Goal: Book appointment/travel/reservation

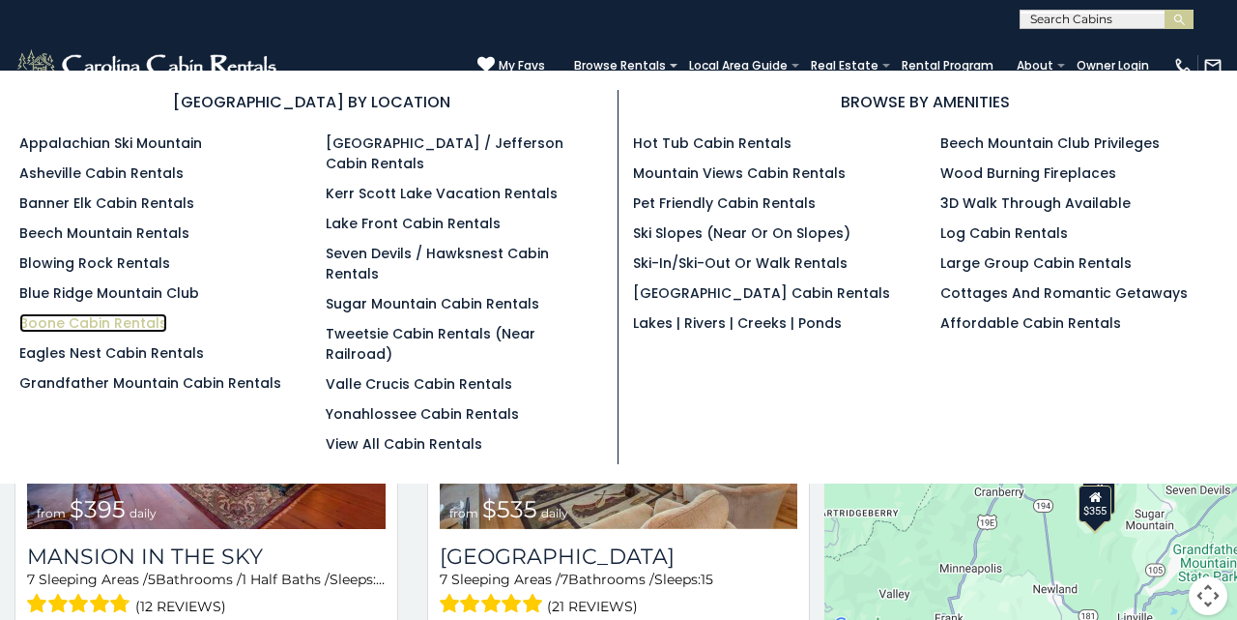
click at [131, 322] on link "Boone Cabin Rentals" at bounding box center [93, 322] width 148 height 19
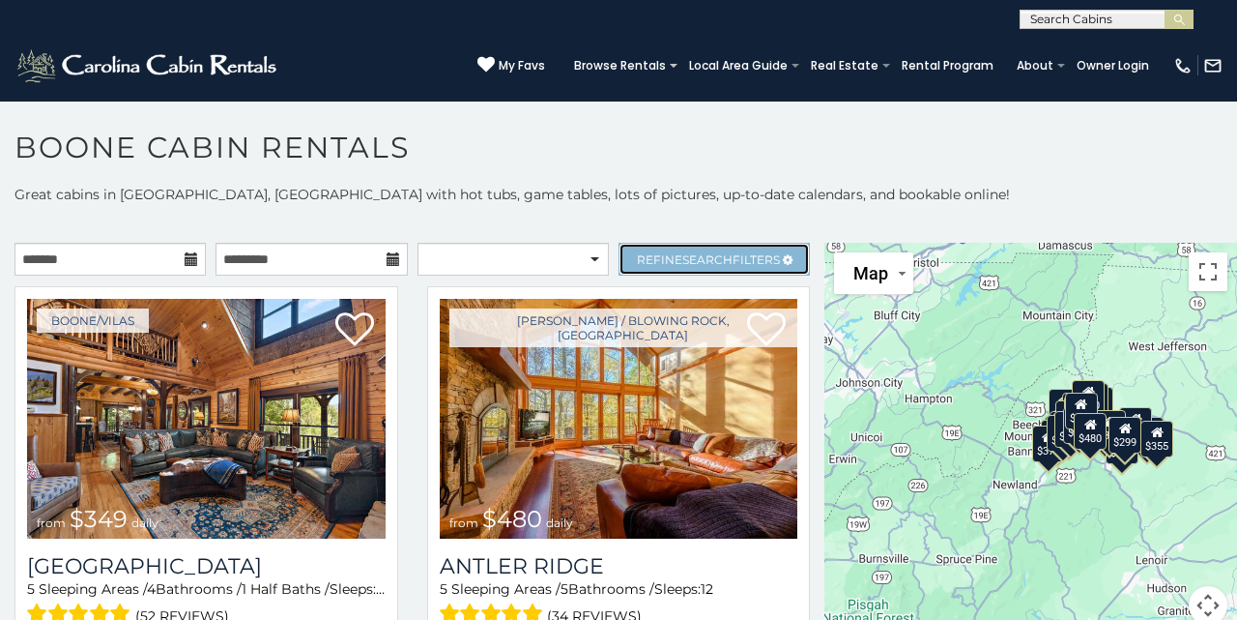
click at [709, 251] on link "Refine Search Filters" at bounding box center [714, 259] width 191 height 33
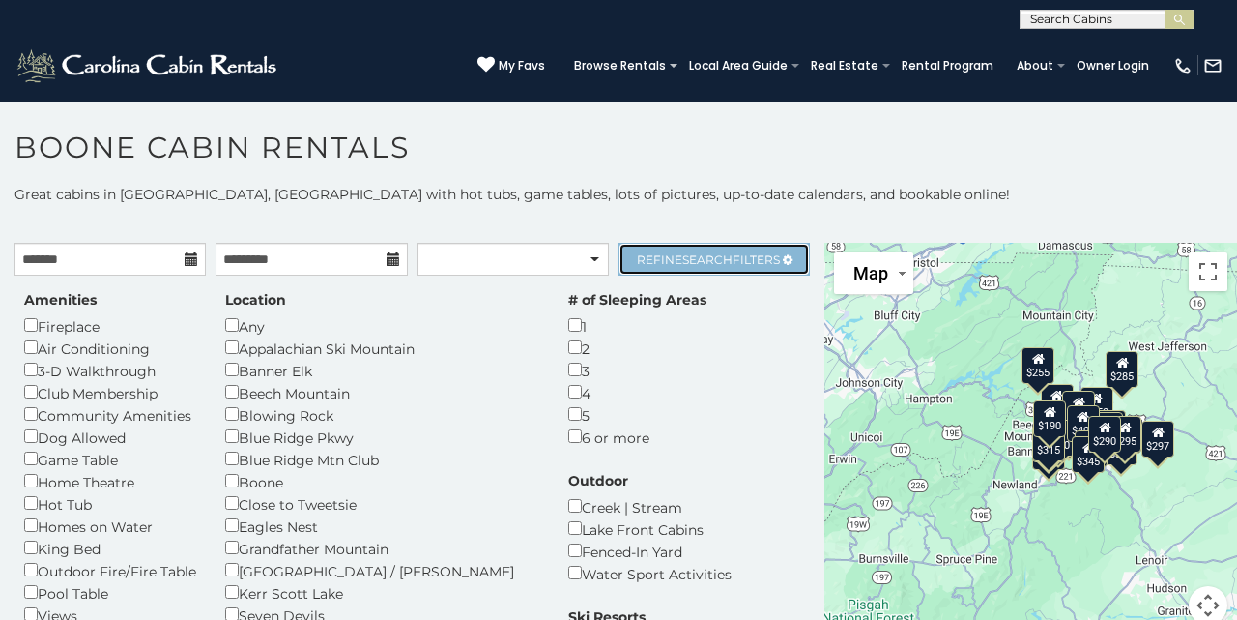
click at [705, 259] on span "Search" at bounding box center [708, 259] width 50 height 15
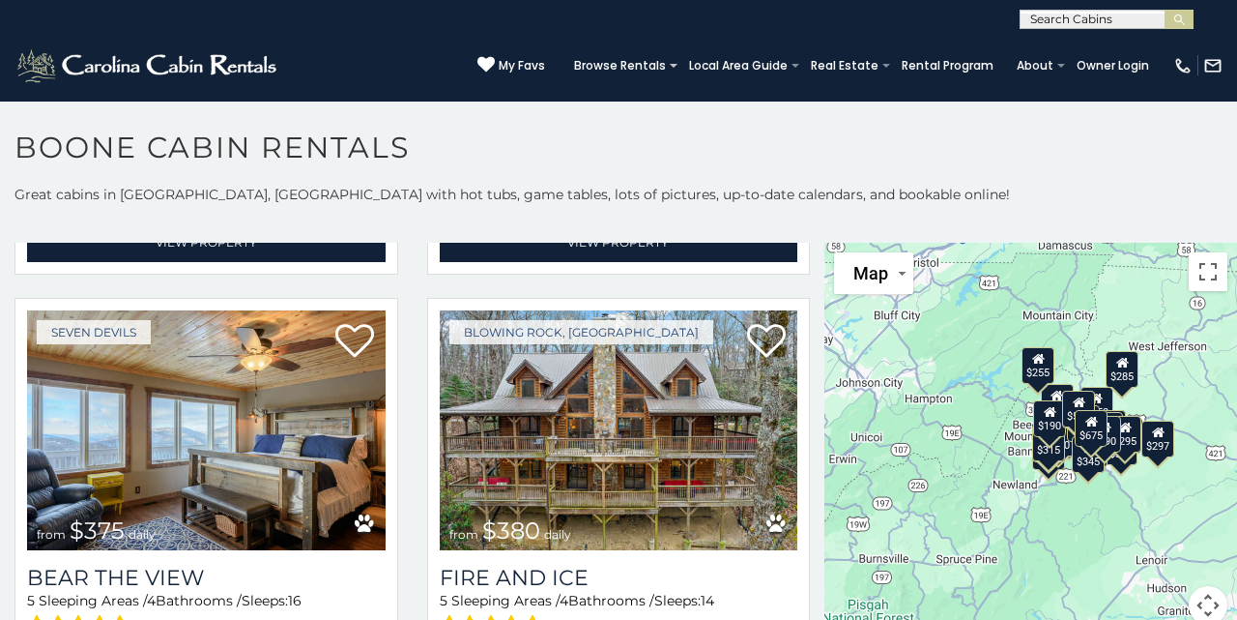
scroll to position [1691, 0]
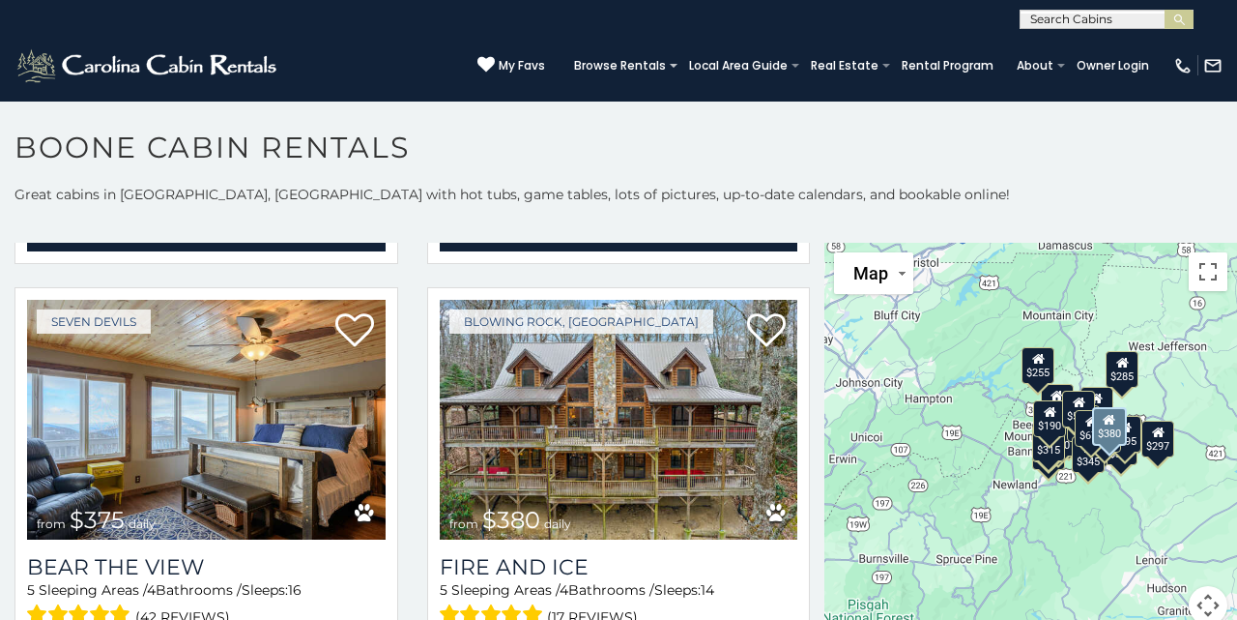
click at [805, 365] on div "Blowing Rock, NC from $380 daily Fire And Ice 5 Sleeping Areas / 4 Bathrooms / …" at bounding box center [619, 486] width 384 height 399
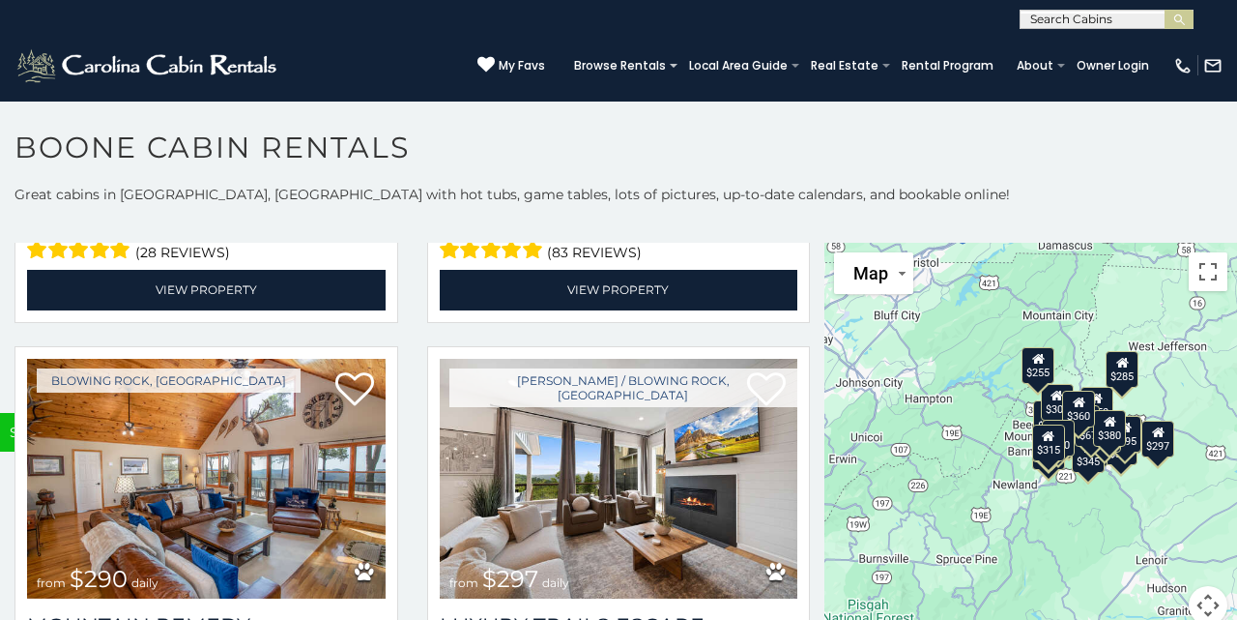
scroll to position [5868, 0]
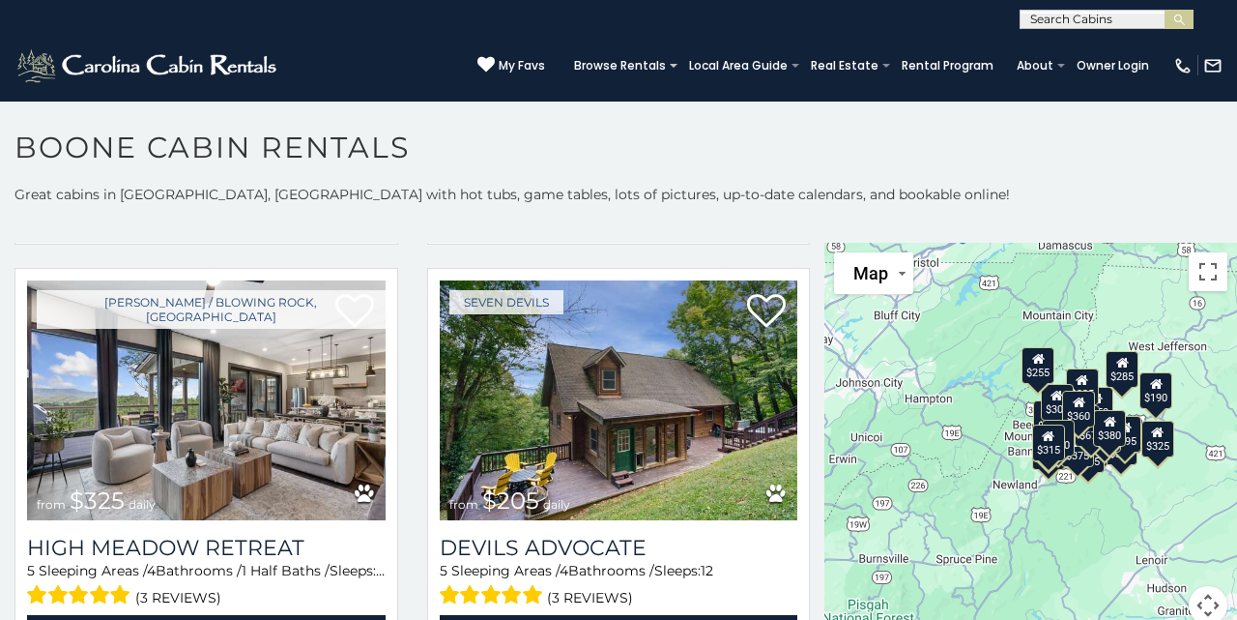
scroll to position [6363, 0]
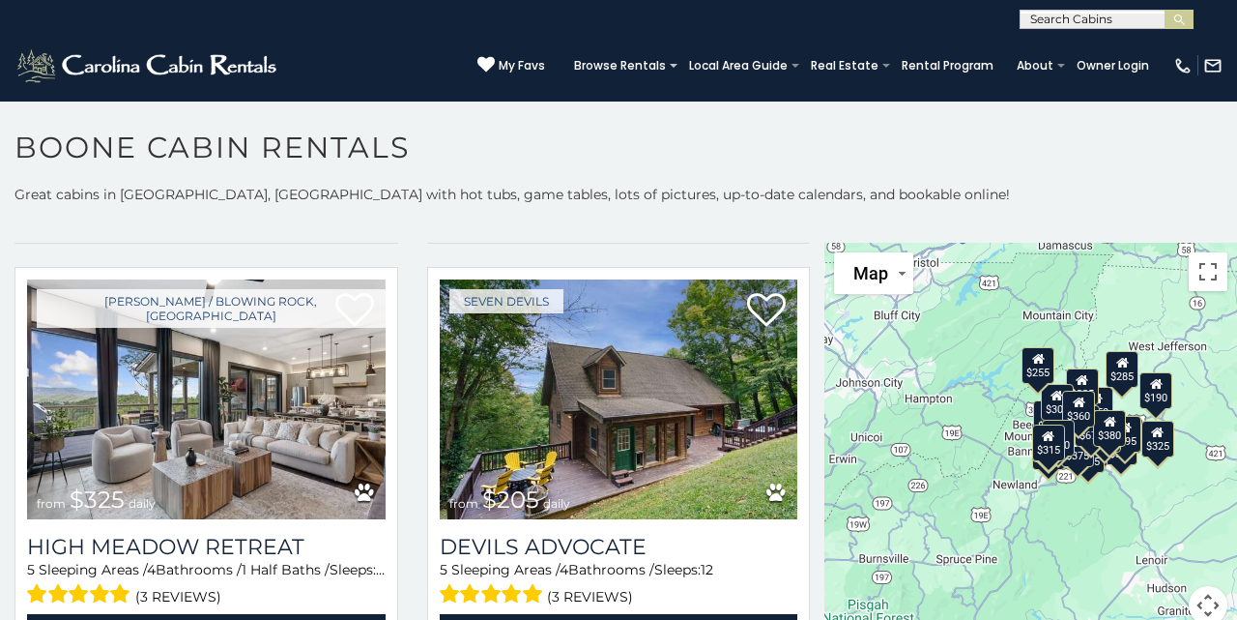
click at [691, 329] on img at bounding box center [619, 399] width 359 height 240
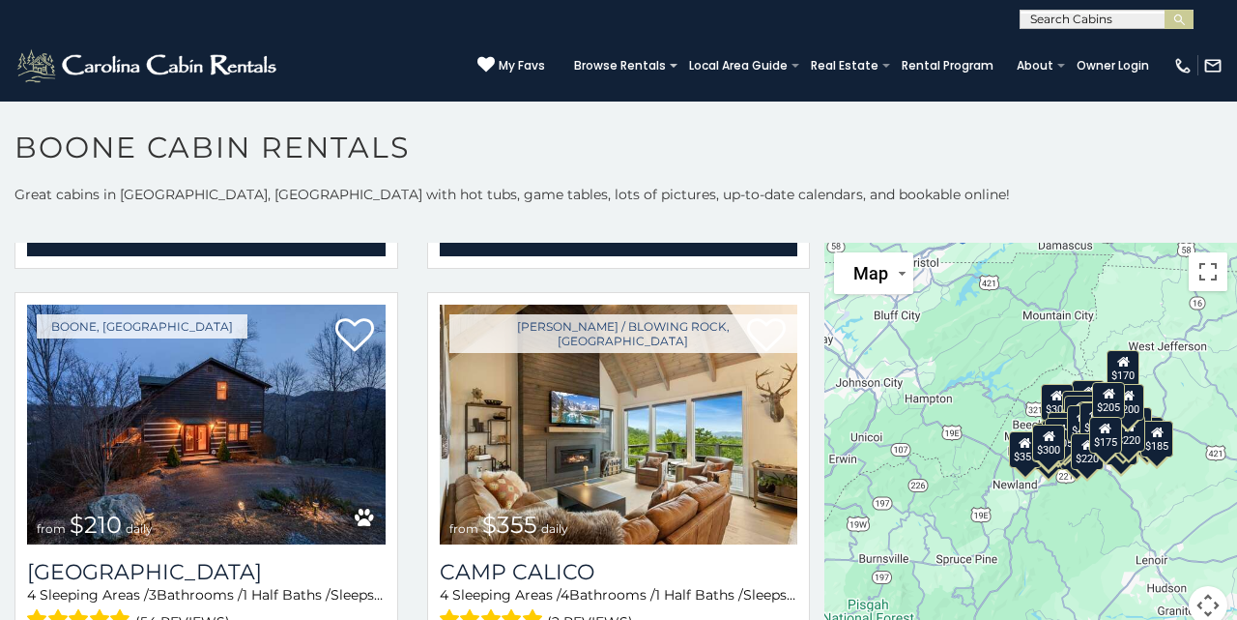
scroll to position [5070, 0]
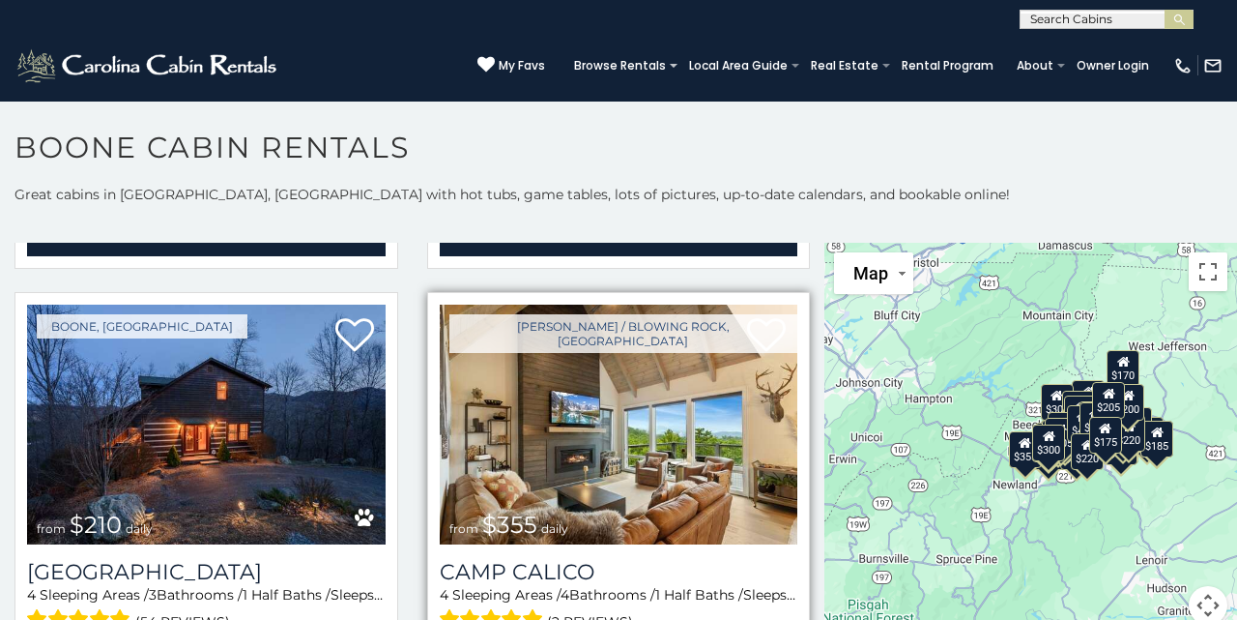
click at [796, 346] on img at bounding box center [619, 425] width 359 height 240
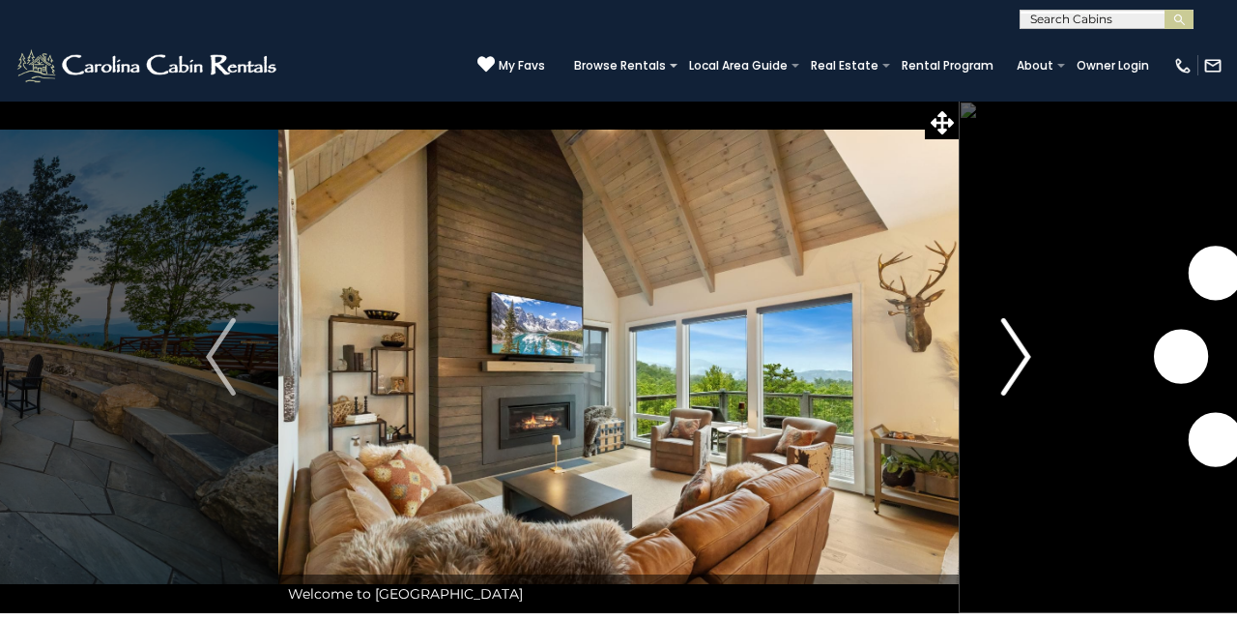
click at [1036, 351] on button "Next" at bounding box center [1016, 357] width 115 height 512
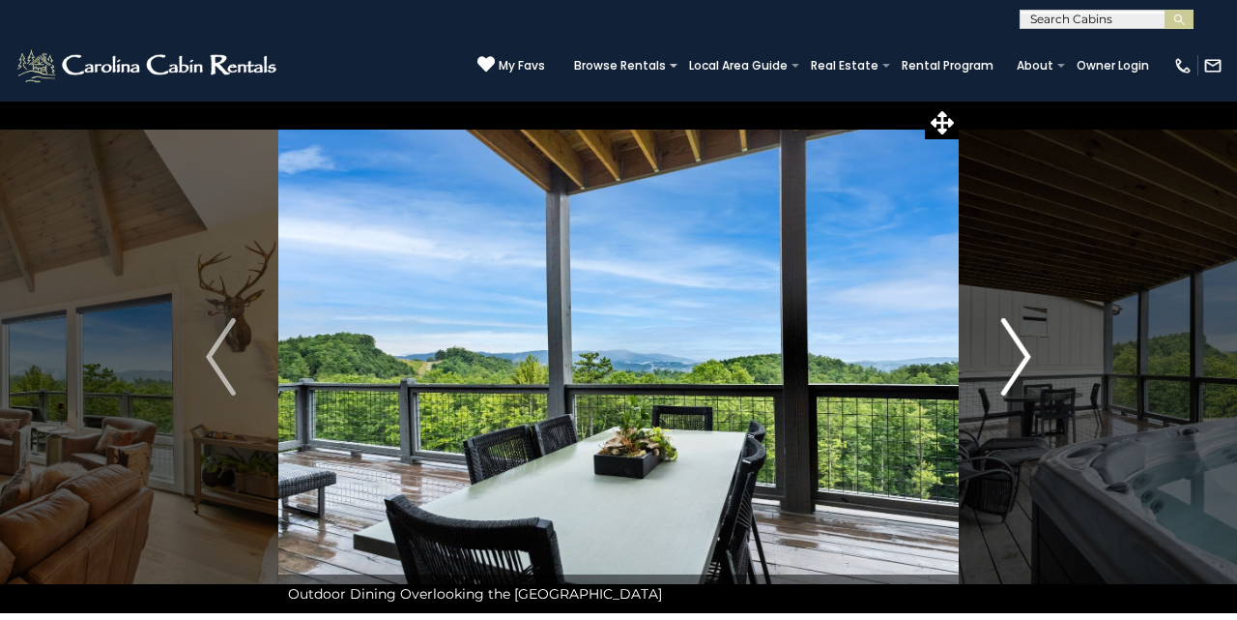
click at [1024, 353] on img "Next" at bounding box center [1016, 356] width 29 height 77
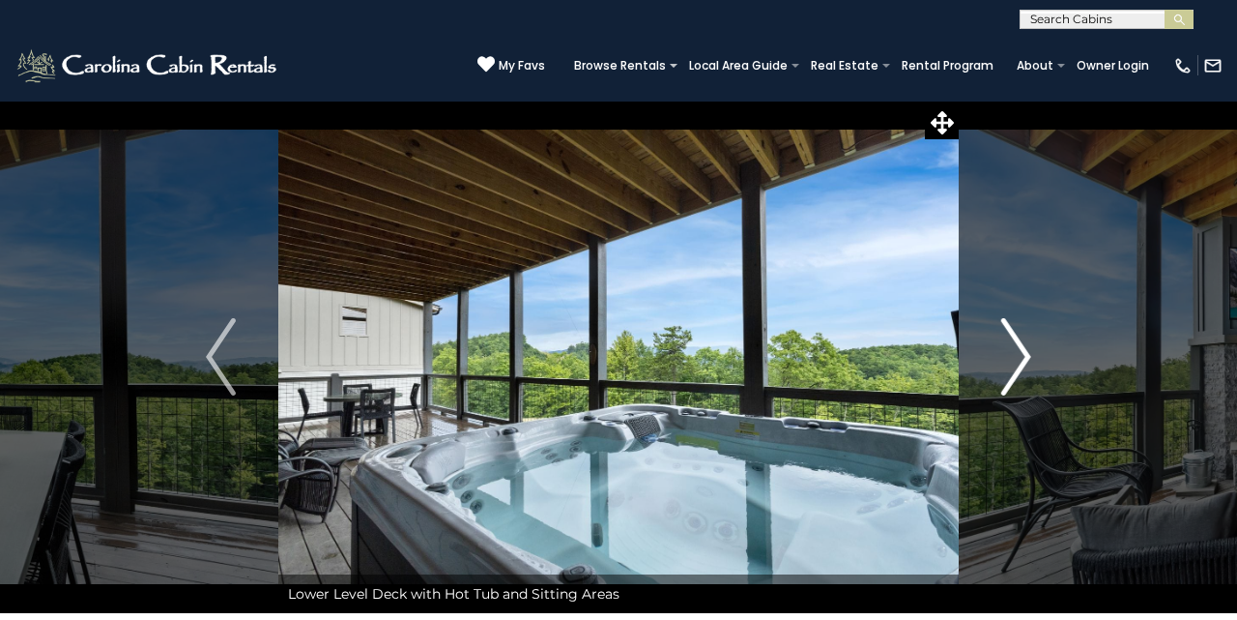
click at [1024, 353] on img "Next" at bounding box center [1016, 356] width 29 height 77
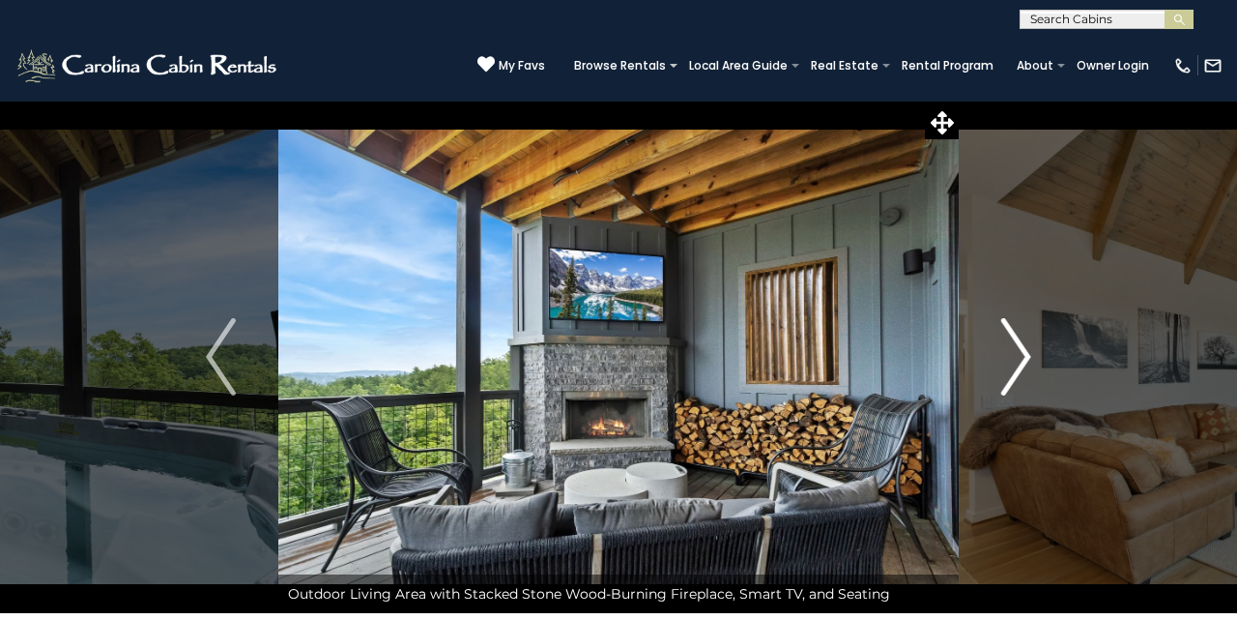
click at [1000, 436] on button "Next" at bounding box center [1016, 357] width 115 height 512
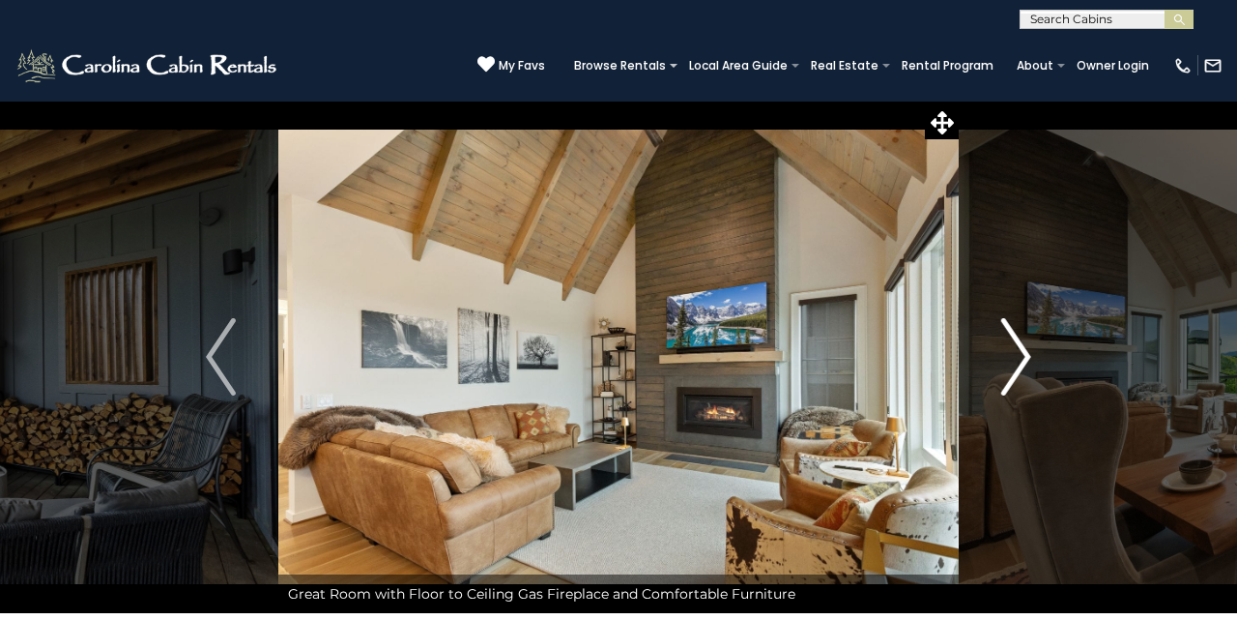
click at [1019, 357] on img "Next" at bounding box center [1016, 356] width 29 height 77
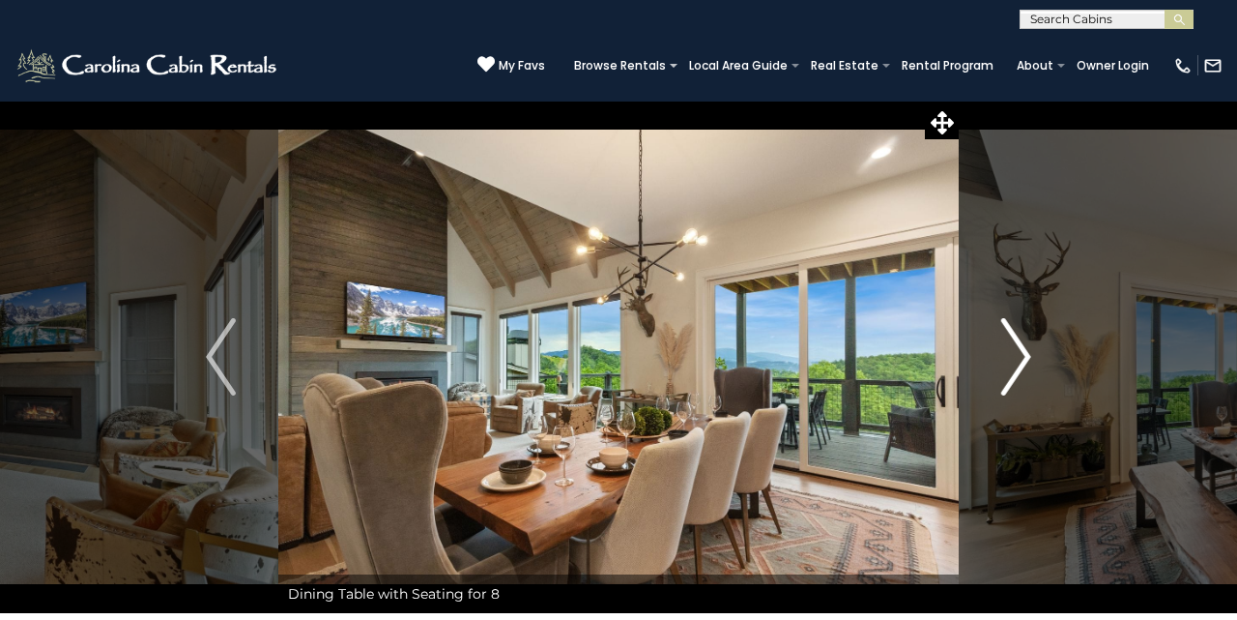
click at [1019, 357] on img "Next" at bounding box center [1016, 356] width 29 height 77
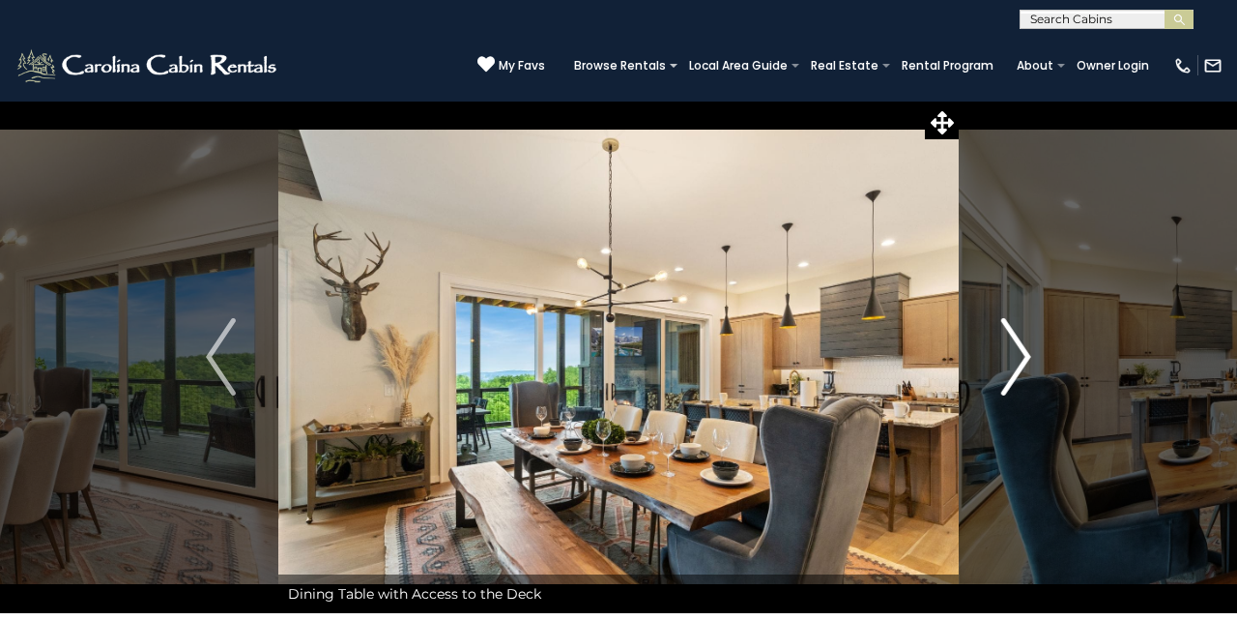
click at [1019, 357] on img "Next" at bounding box center [1016, 356] width 29 height 77
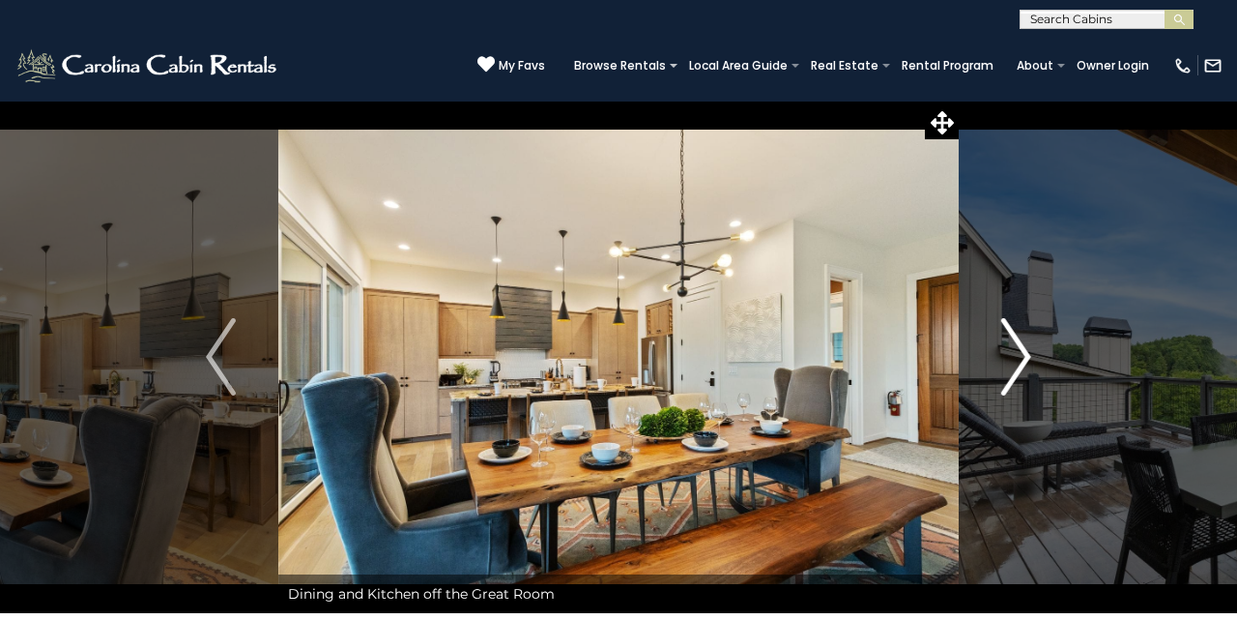
click at [1019, 357] on img "Next" at bounding box center [1016, 356] width 29 height 77
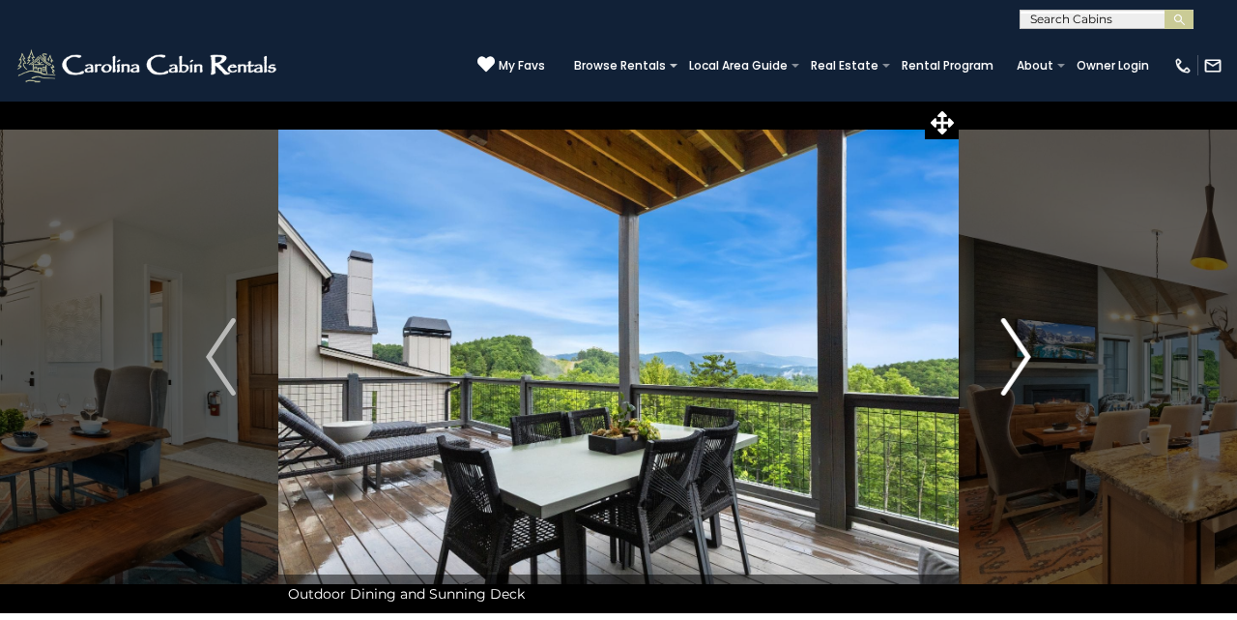
click at [1019, 357] on img "Next" at bounding box center [1016, 356] width 29 height 77
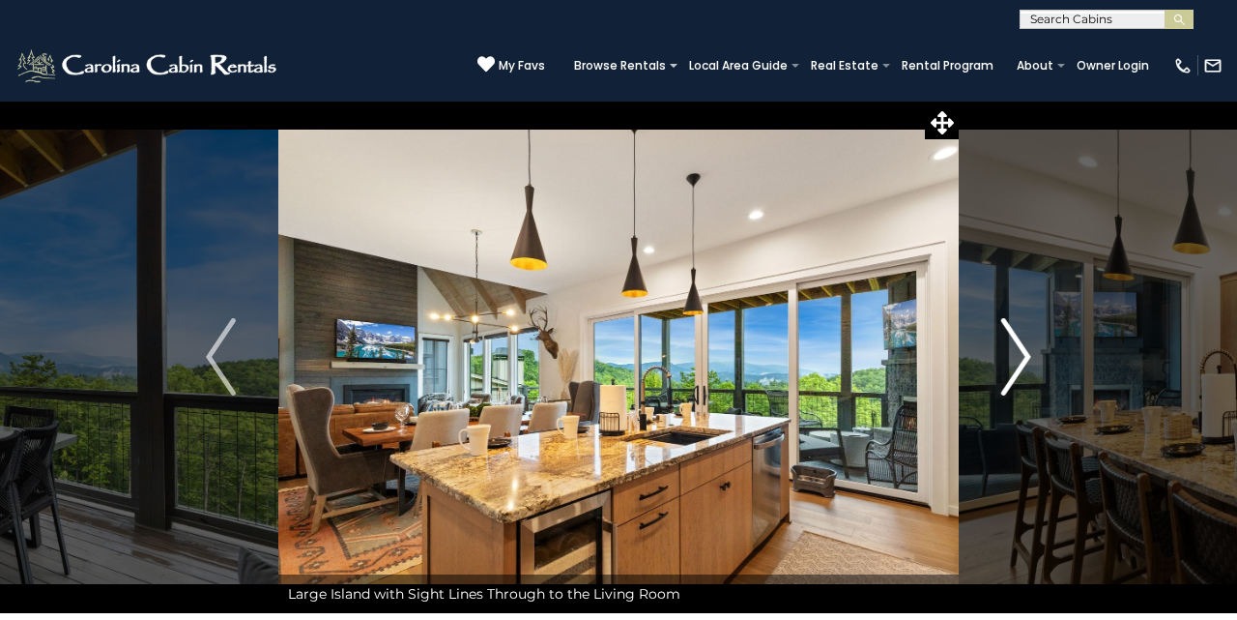
click at [1019, 357] on img "Next" at bounding box center [1016, 356] width 29 height 77
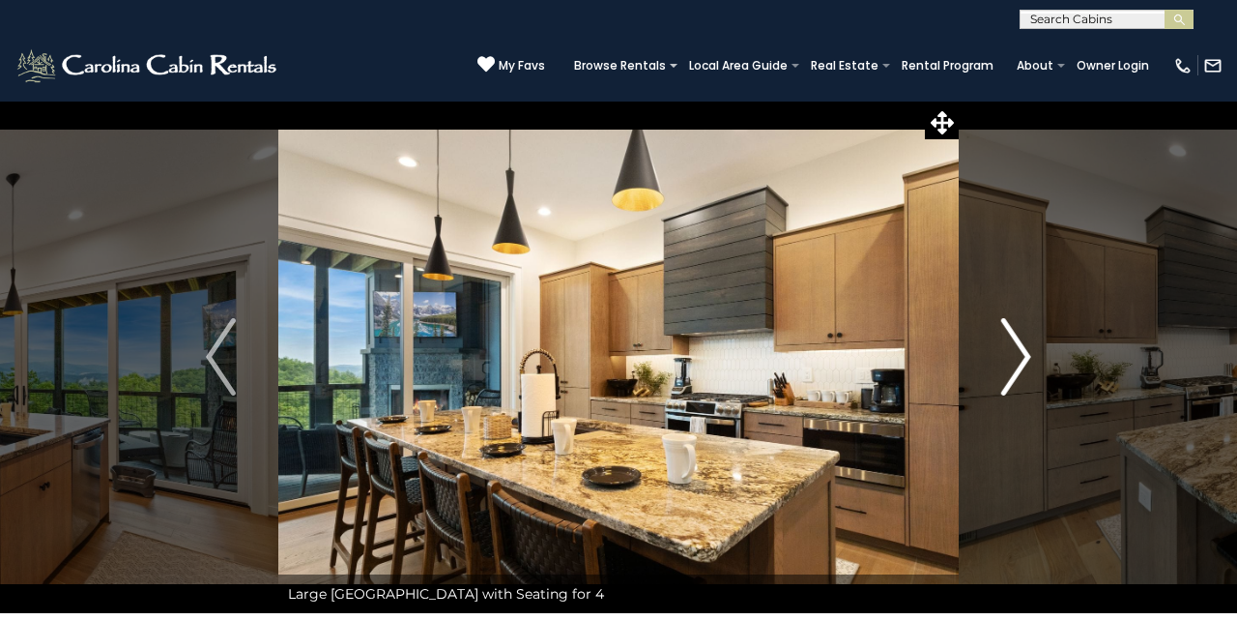
click at [1019, 357] on img "Next" at bounding box center [1016, 356] width 29 height 77
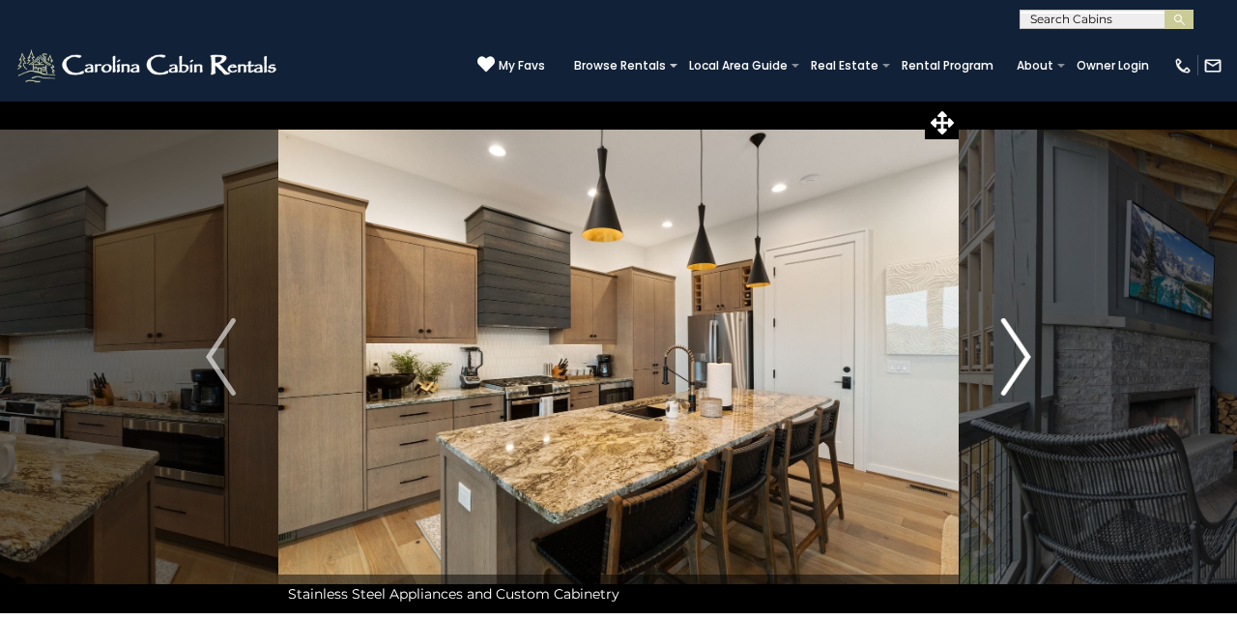
click at [1019, 357] on img "Next" at bounding box center [1016, 356] width 29 height 77
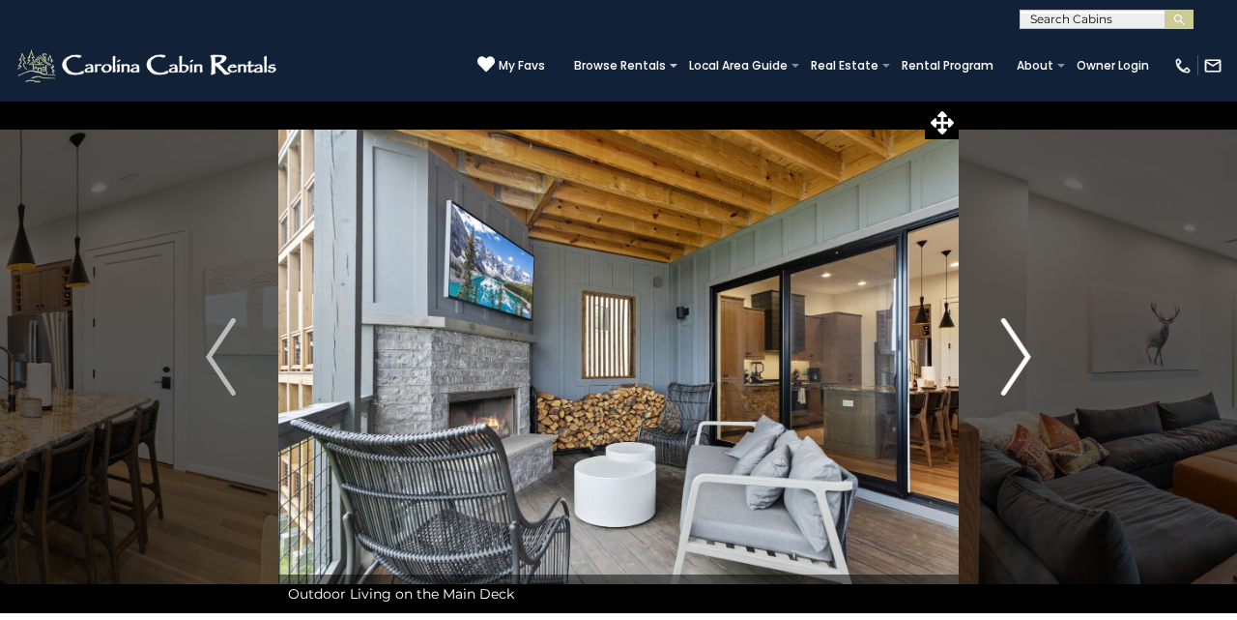
click at [1019, 357] on img "Next" at bounding box center [1016, 356] width 29 height 77
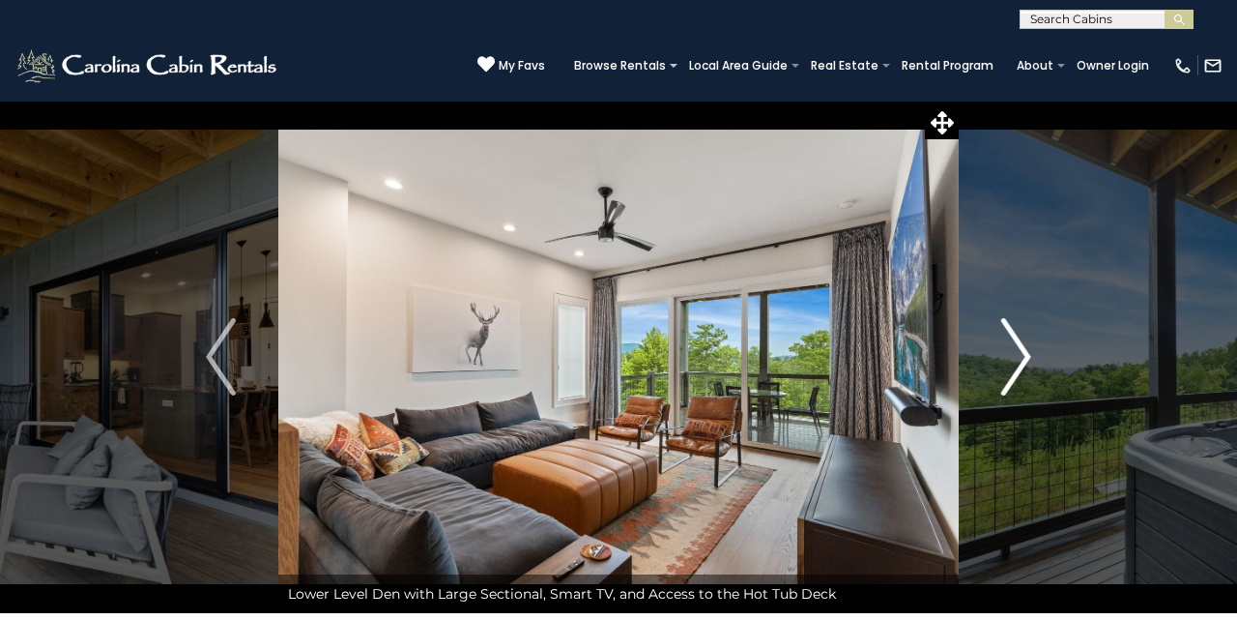
click at [1019, 357] on img "Next" at bounding box center [1016, 356] width 29 height 77
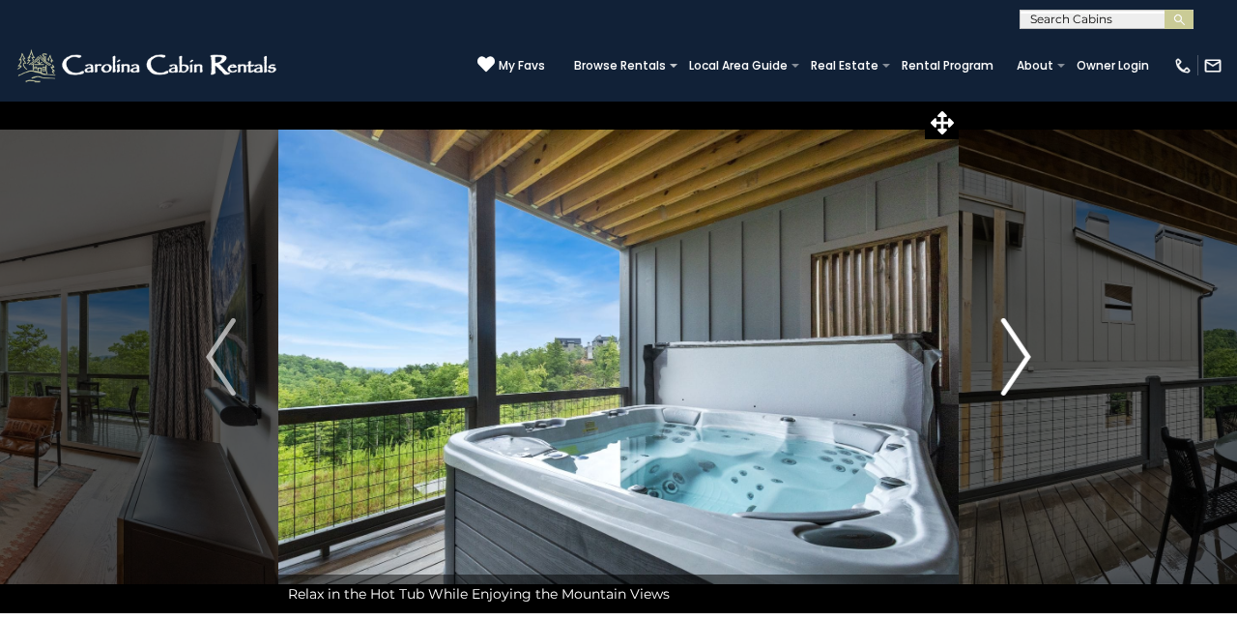
click at [1019, 357] on img "Next" at bounding box center [1016, 356] width 29 height 77
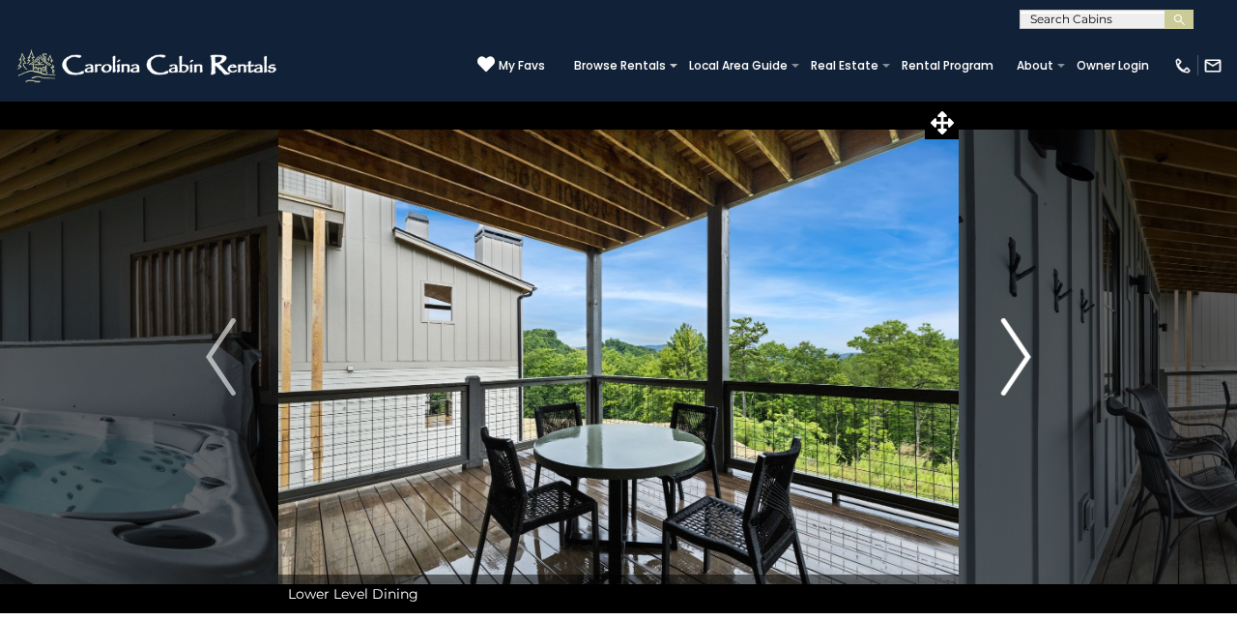
click at [1019, 357] on img "Next" at bounding box center [1016, 356] width 29 height 77
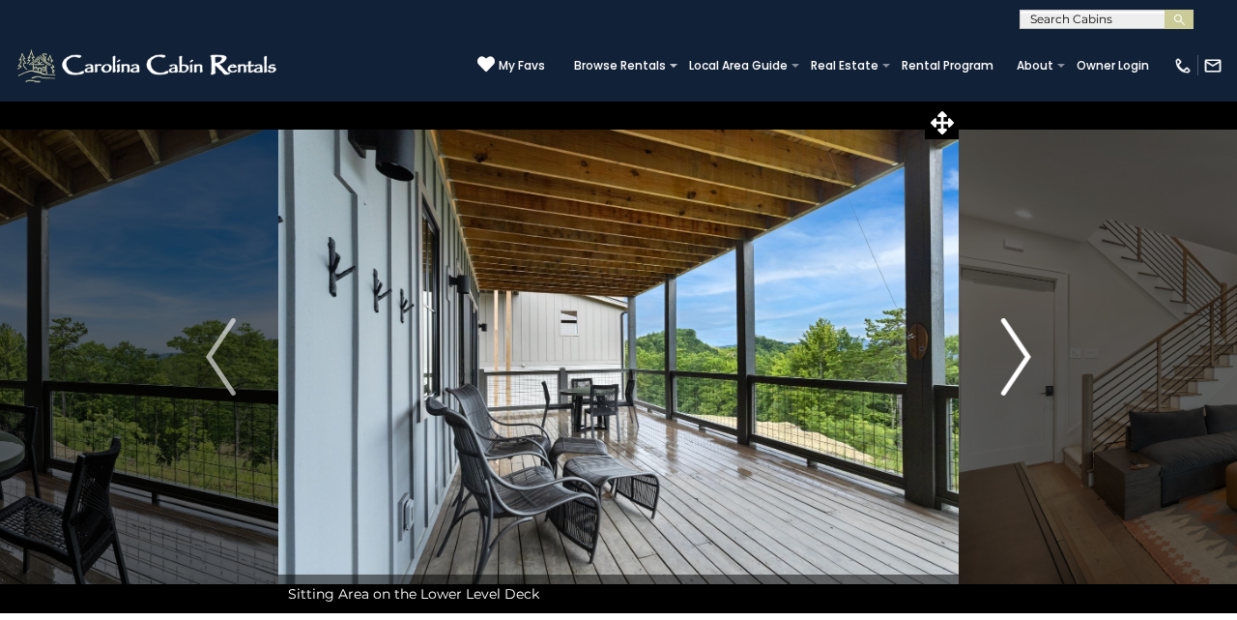
click at [1019, 357] on img "Next" at bounding box center [1016, 356] width 29 height 77
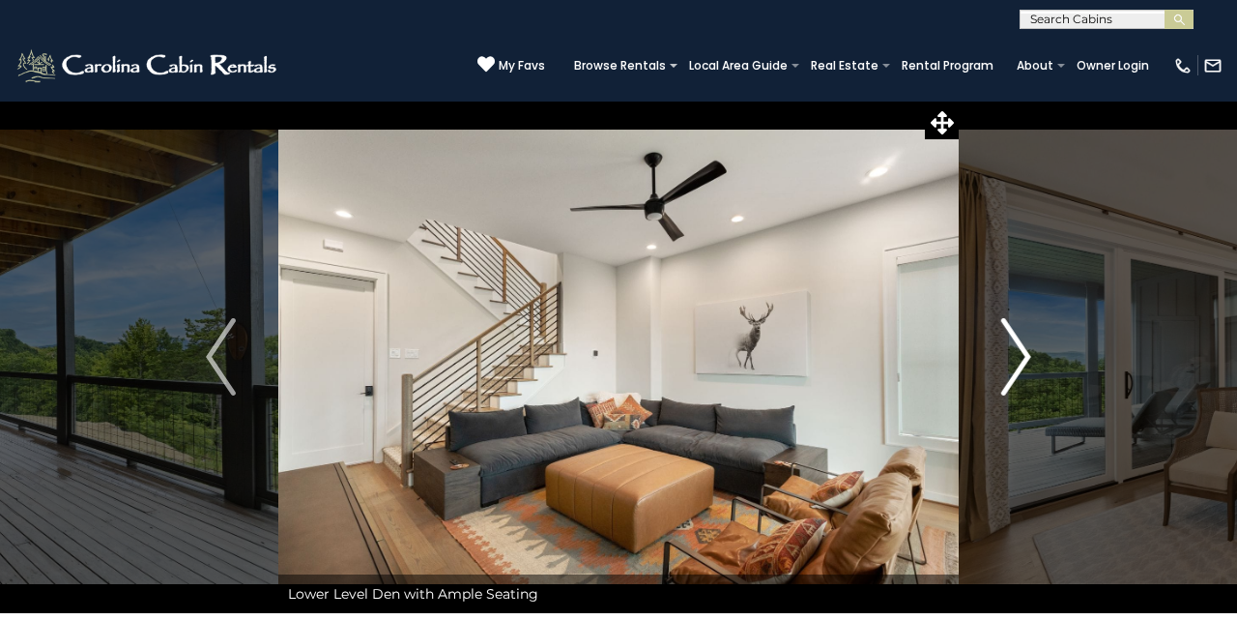
click at [1019, 357] on img "Next" at bounding box center [1016, 356] width 29 height 77
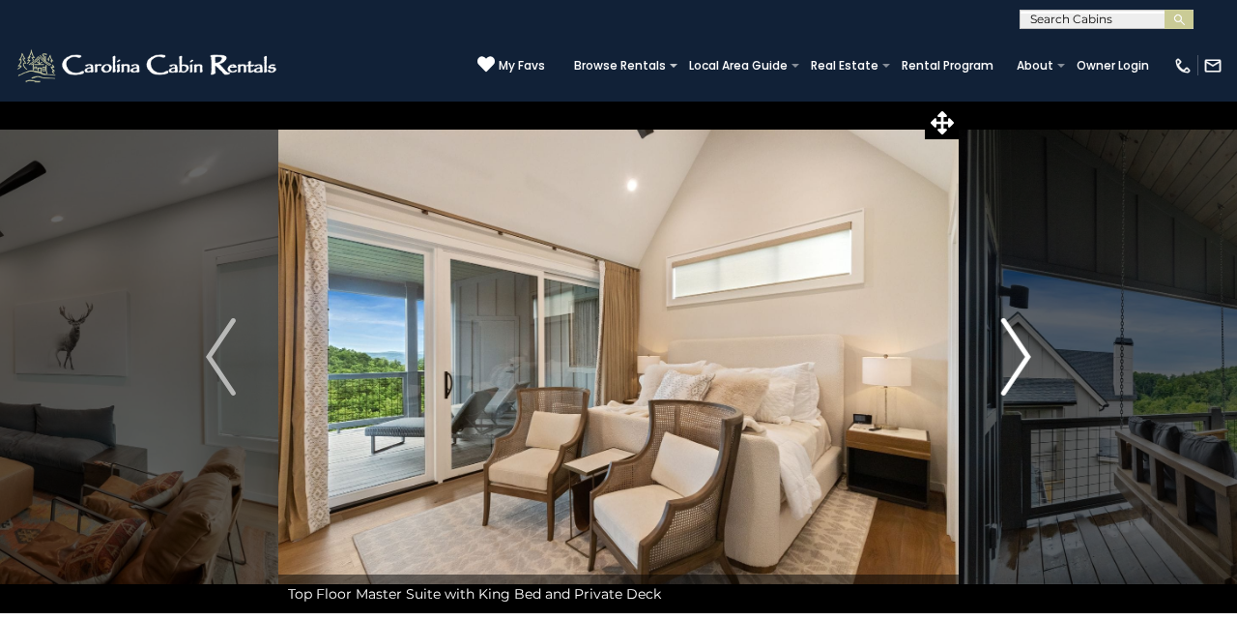
click at [1019, 357] on img "Next" at bounding box center [1016, 356] width 29 height 77
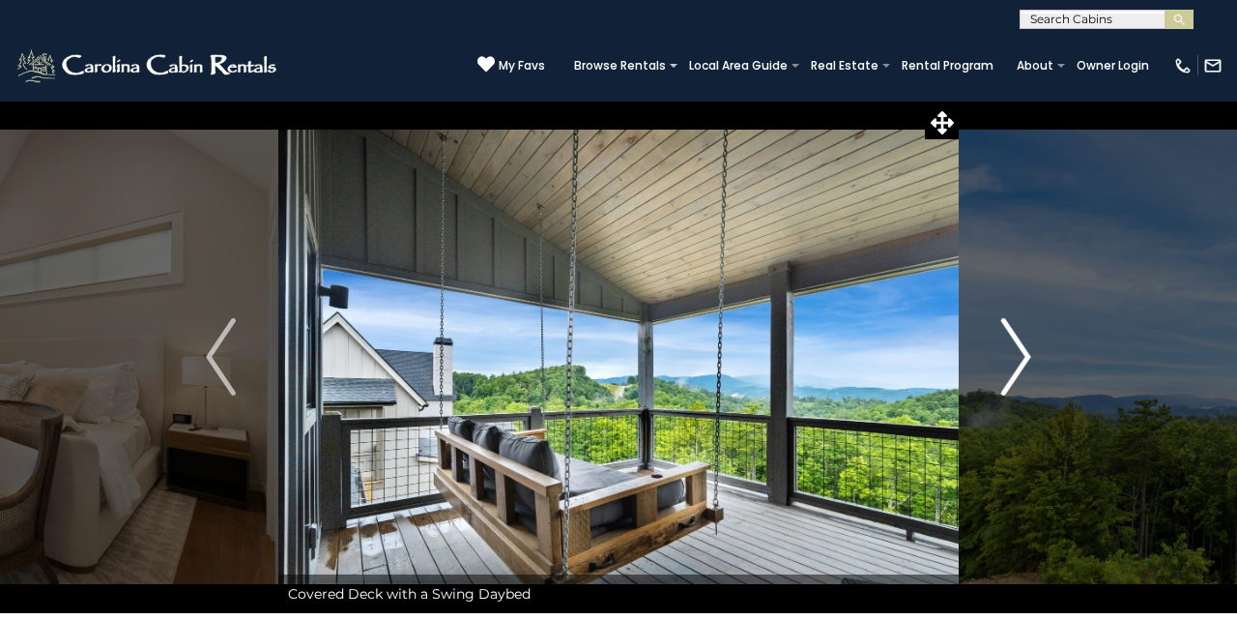
click at [1019, 357] on img "Next" at bounding box center [1016, 356] width 29 height 77
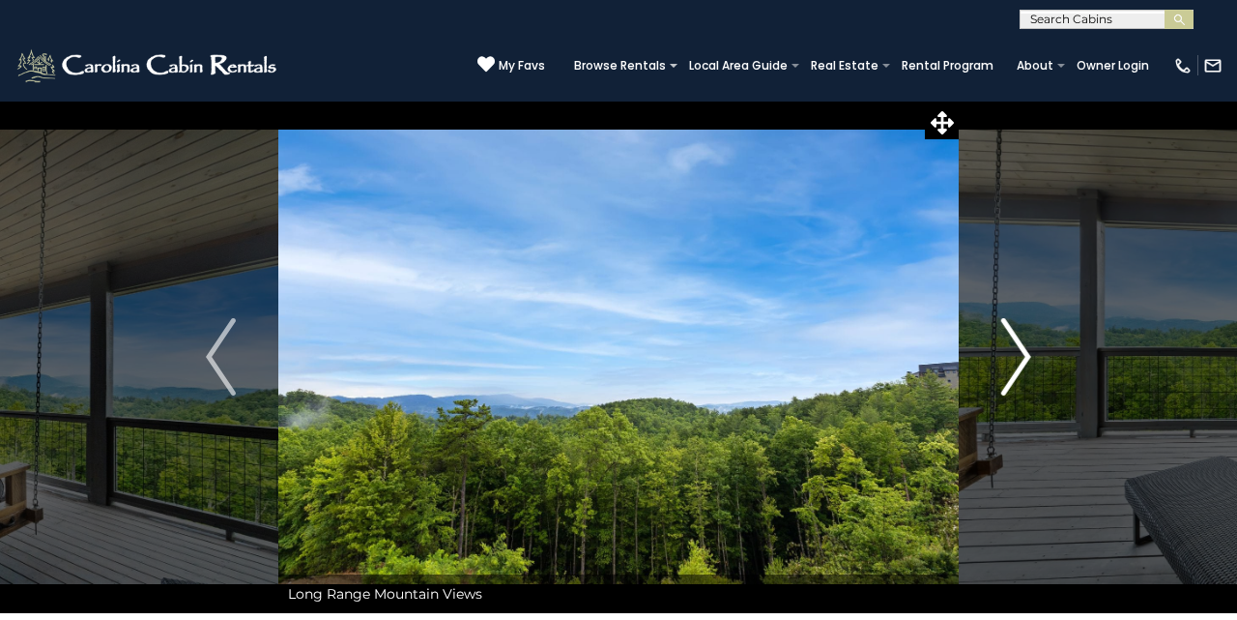
click at [1019, 357] on img "Next" at bounding box center [1016, 356] width 29 height 77
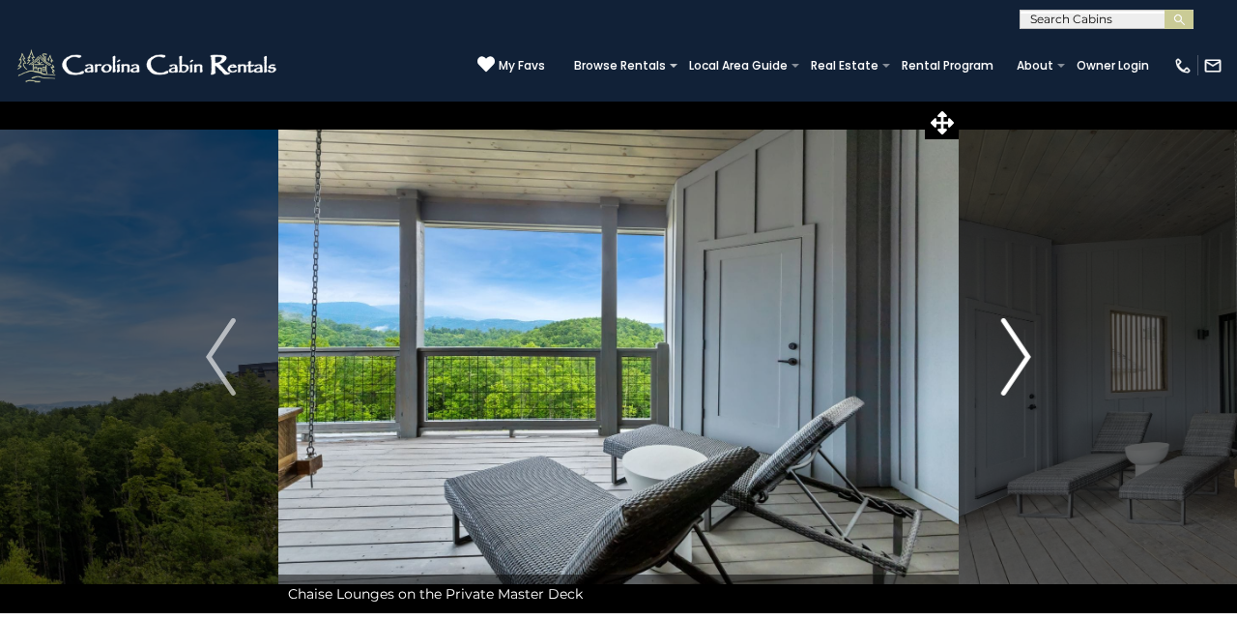
click at [1019, 357] on img "Next" at bounding box center [1016, 356] width 29 height 77
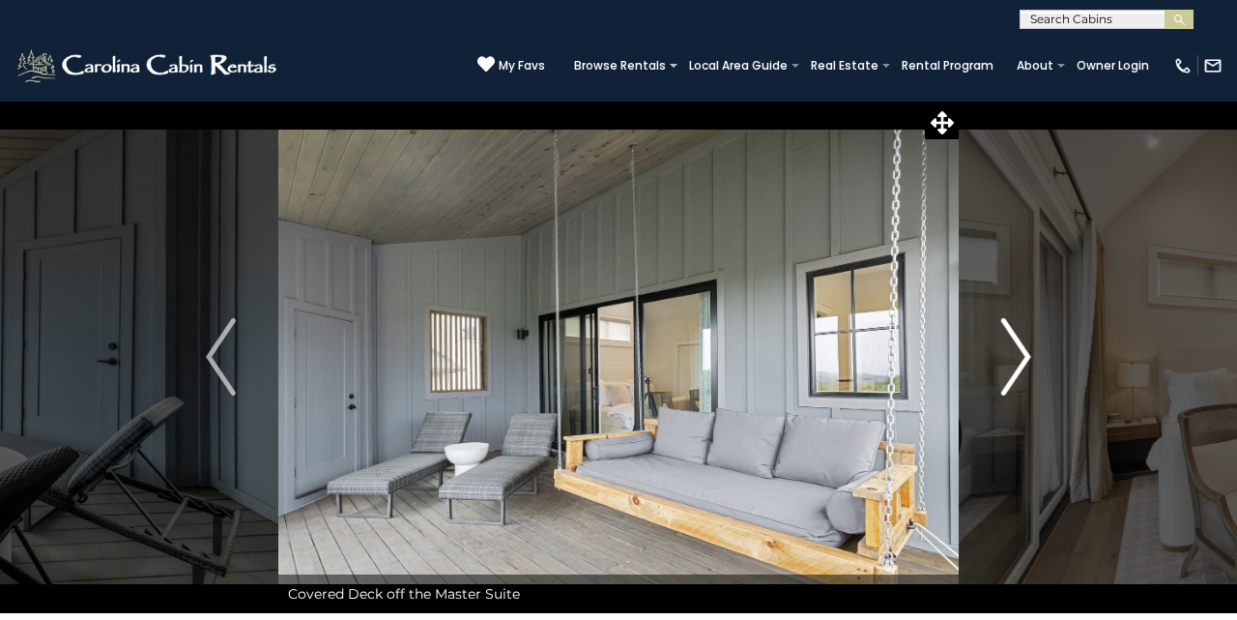
click at [1019, 357] on img "Next" at bounding box center [1016, 356] width 29 height 77
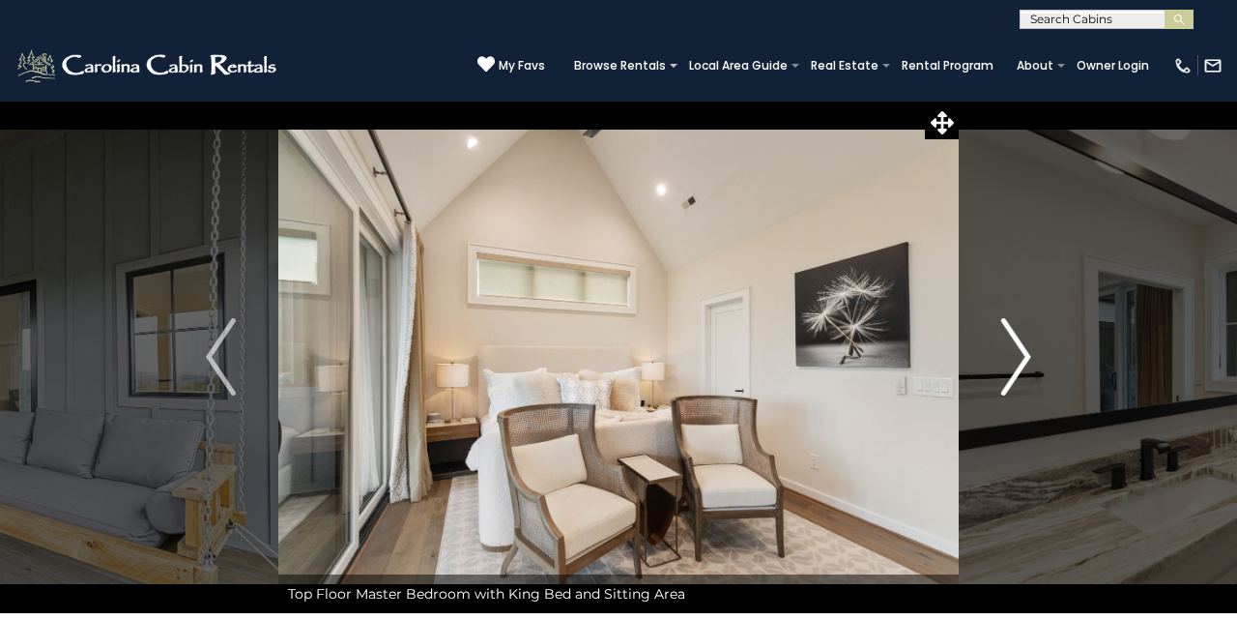
click at [1019, 357] on img "Next" at bounding box center [1016, 356] width 29 height 77
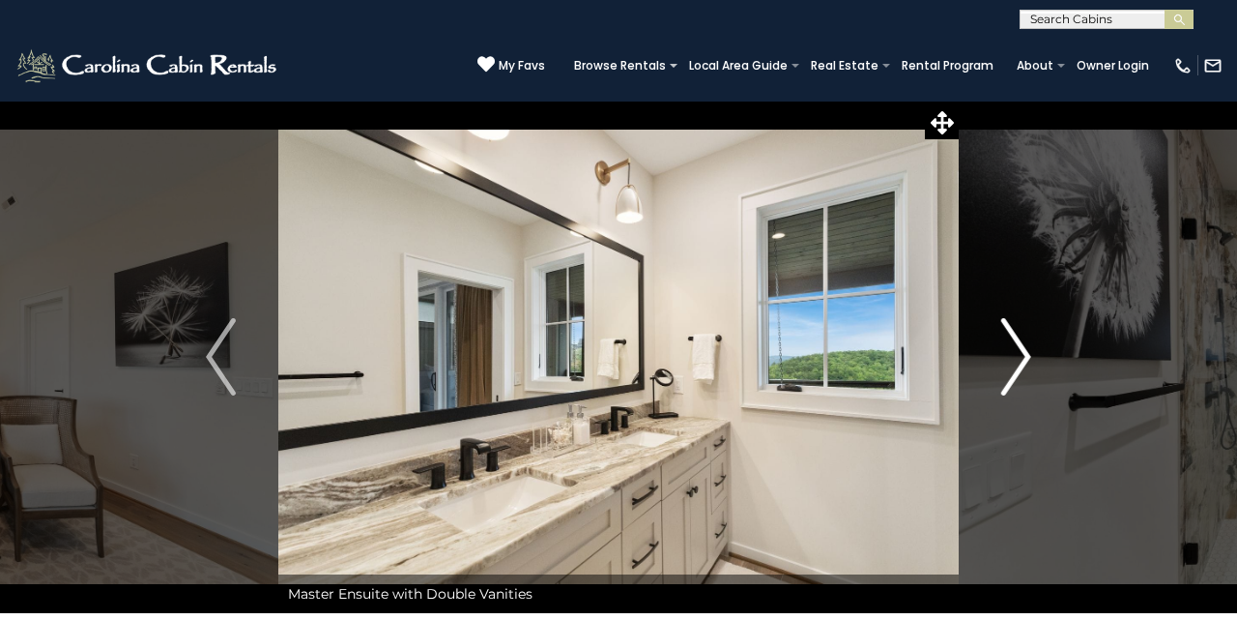
click at [1019, 357] on img "Next" at bounding box center [1016, 356] width 29 height 77
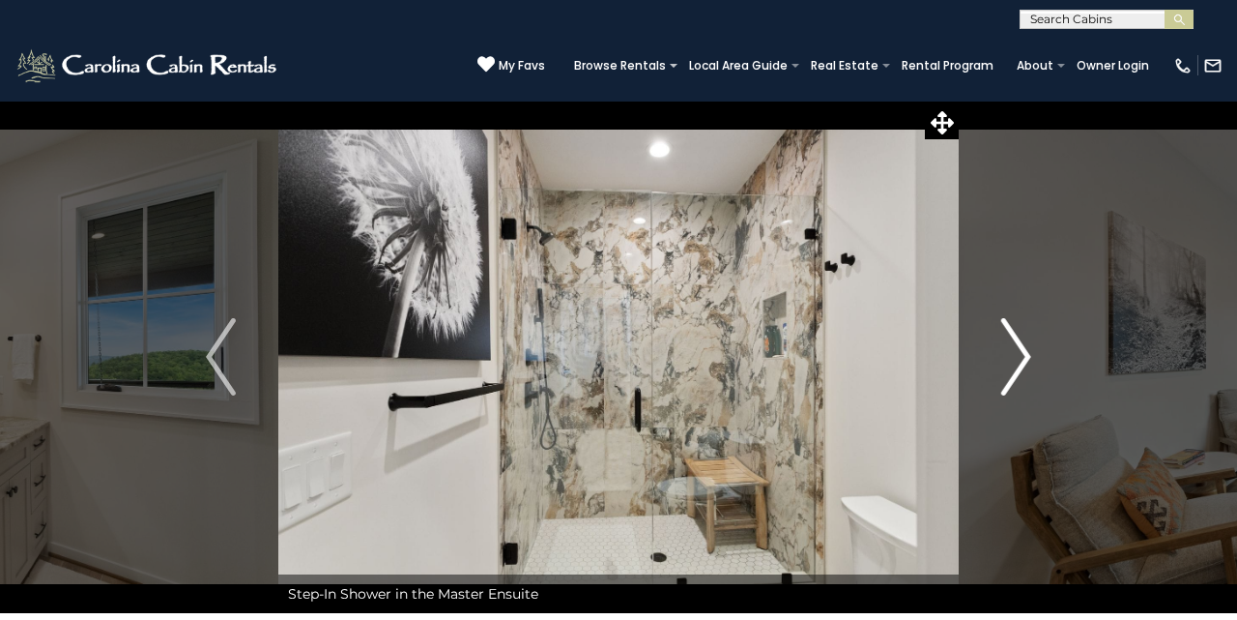
click at [1019, 357] on img "Next" at bounding box center [1016, 356] width 29 height 77
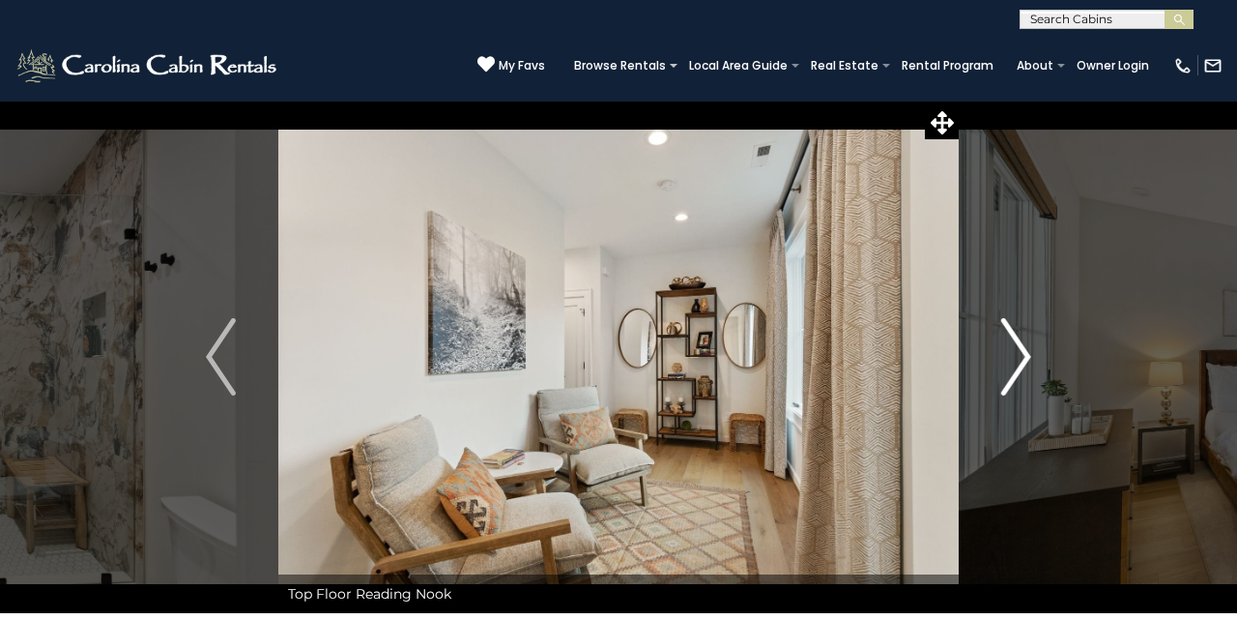
click at [1019, 357] on img "Next" at bounding box center [1016, 356] width 29 height 77
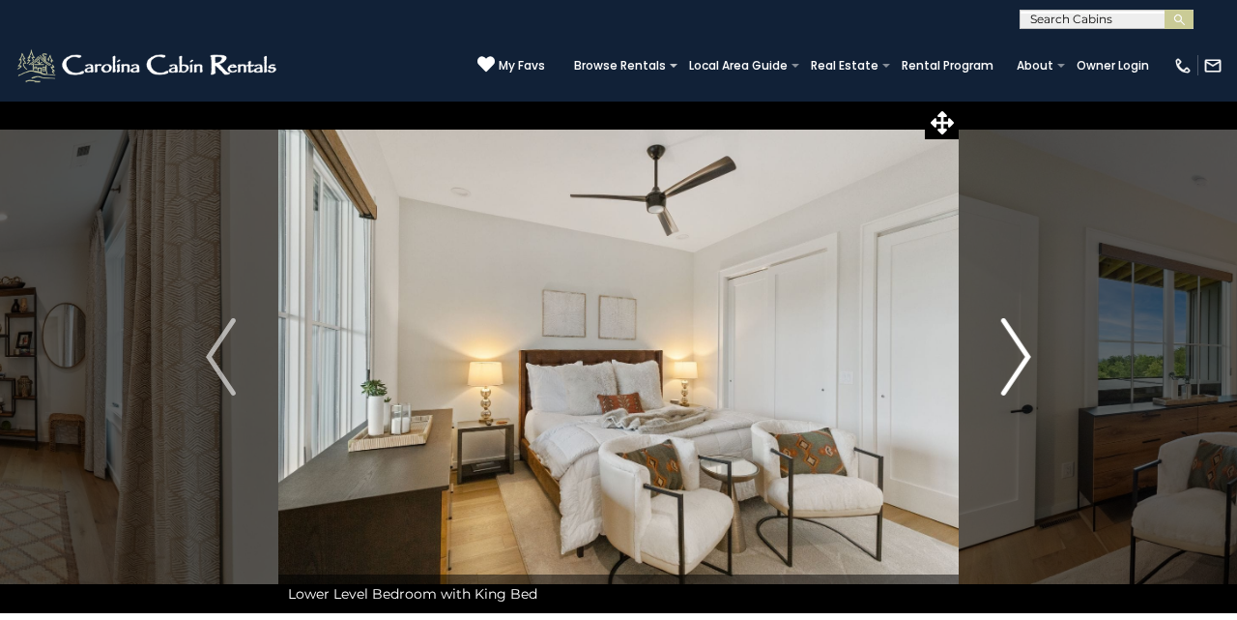
click at [1019, 357] on img "Next" at bounding box center [1016, 356] width 29 height 77
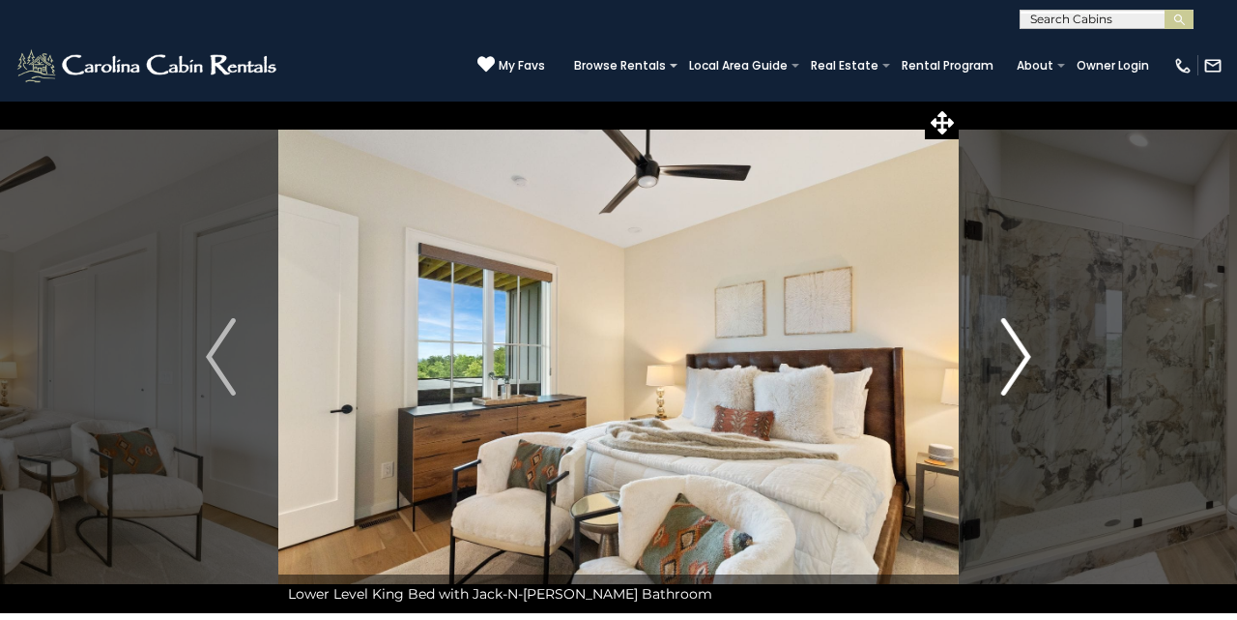
click at [1019, 357] on img "Next" at bounding box center [1016, 356] width 29 height 77
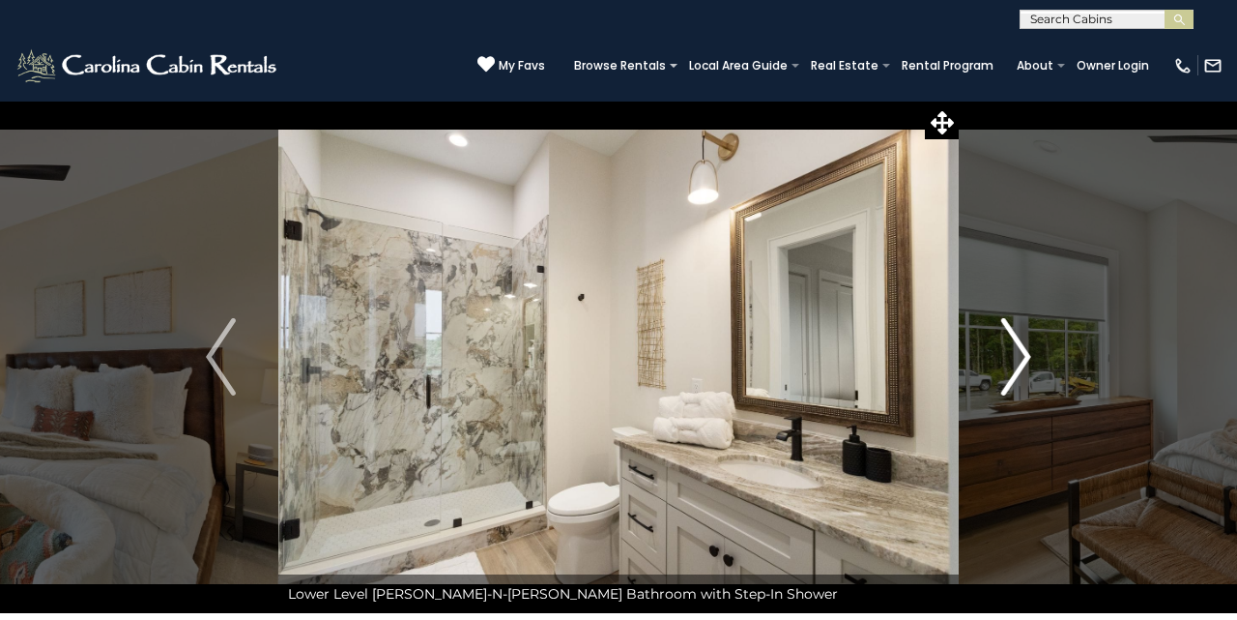
click at [1019, 357] on img "Next" at bounding box center [1016, 356] width 29 height 77
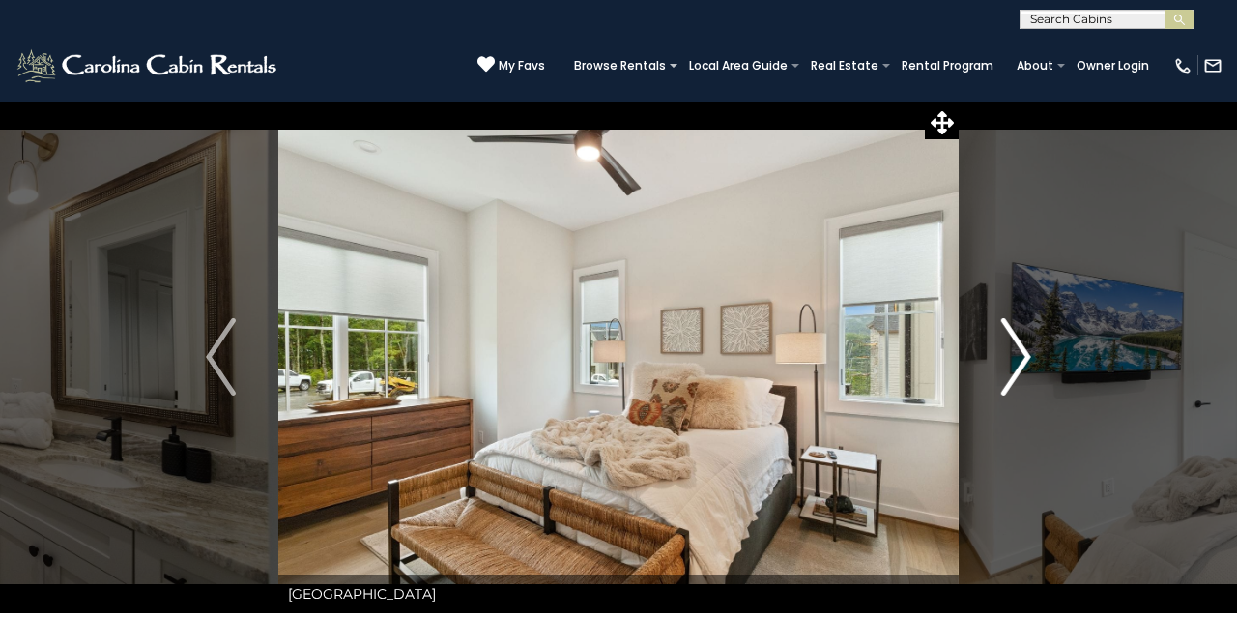
click at [1019, 357] on img "Next" at bounding box center [1016, 356] width 29 height 77
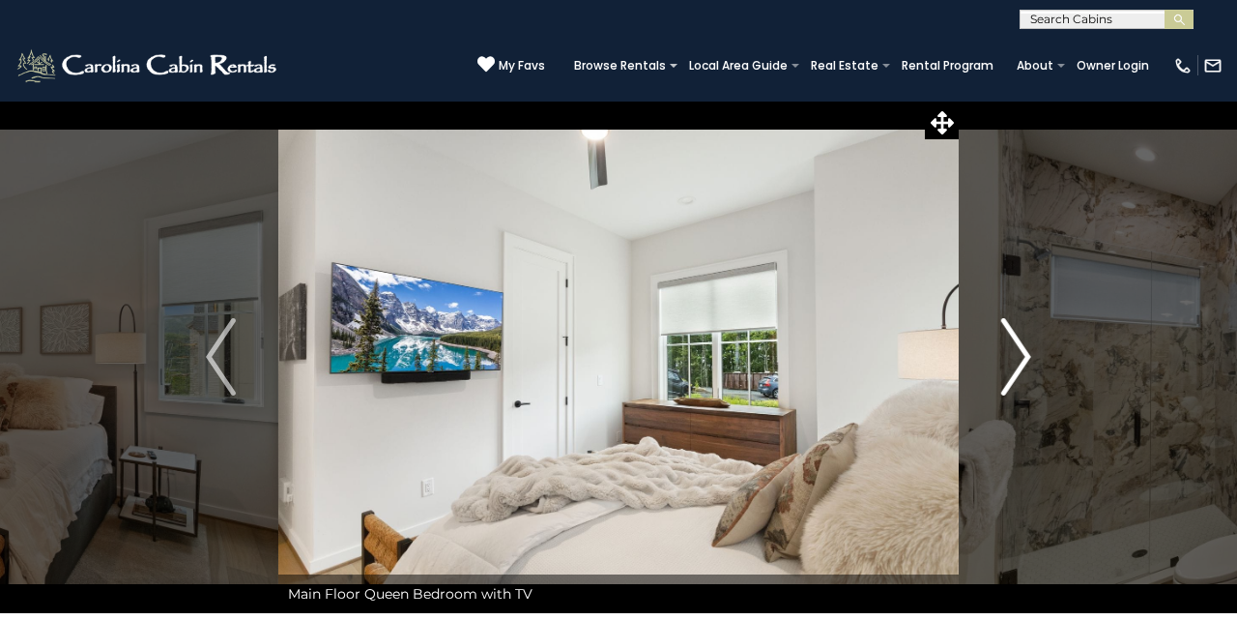
click at [1019, 357] on img "Next" at bounding box center [1016, 356] width 29 height 77
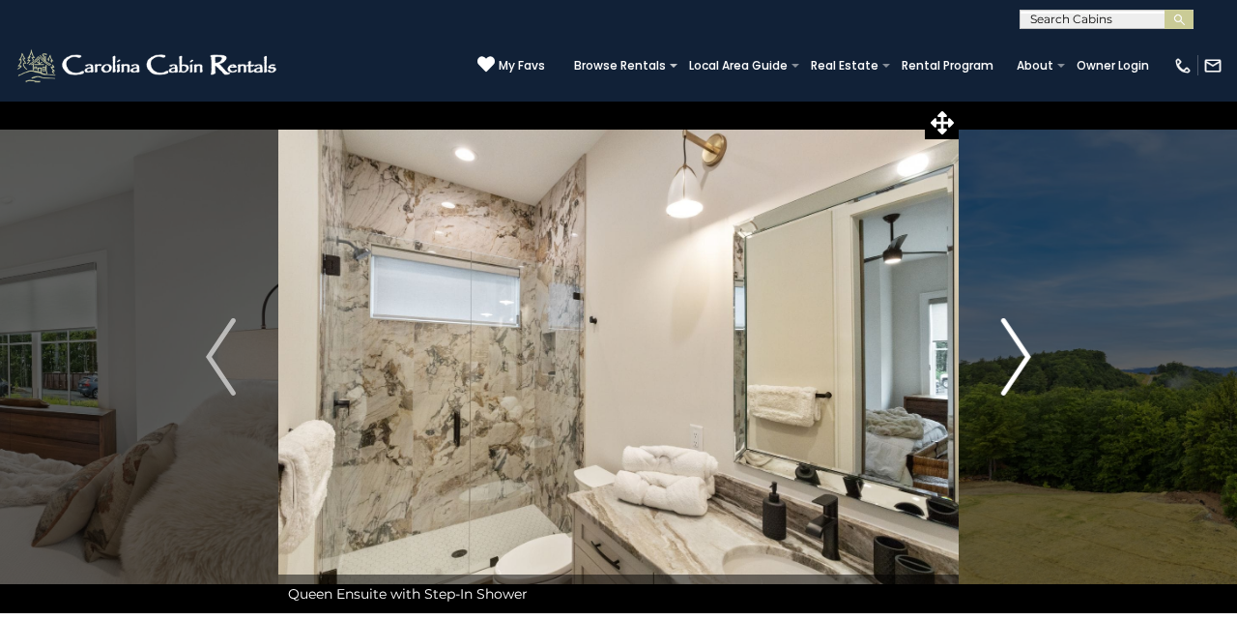
click at [1019, 357] on img "Next" at bounding box center [1016, 356] width 29 height 77
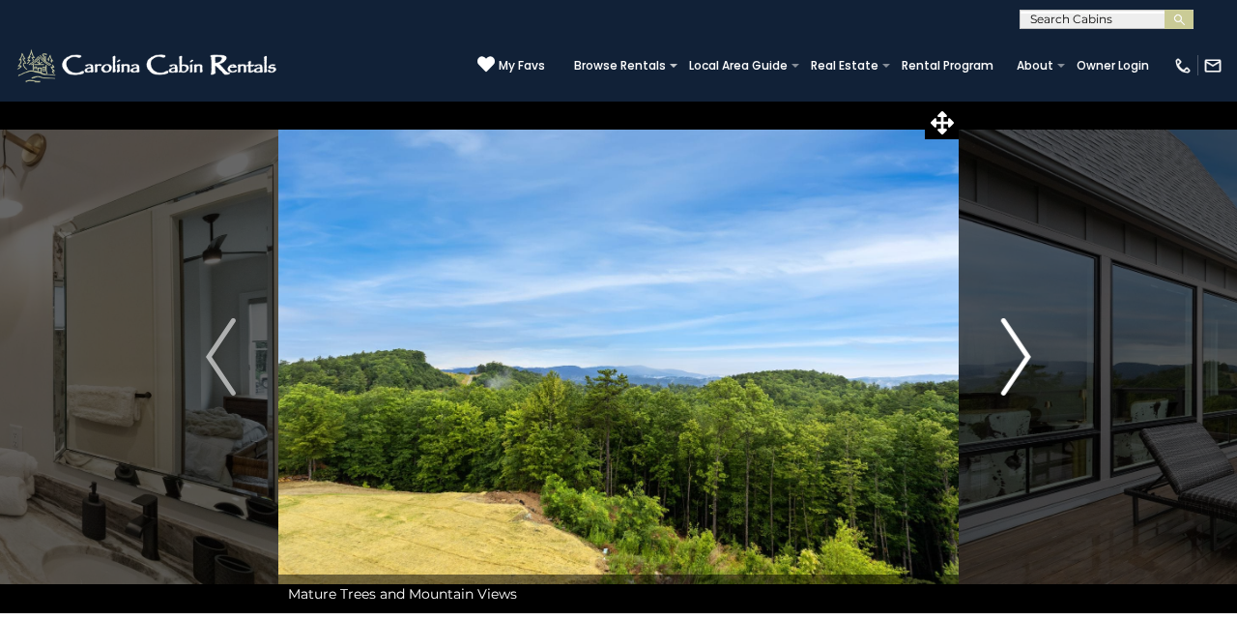
click at [1019, 357] on img "Next" at bounding box center [1016, 356] width 29 height 77
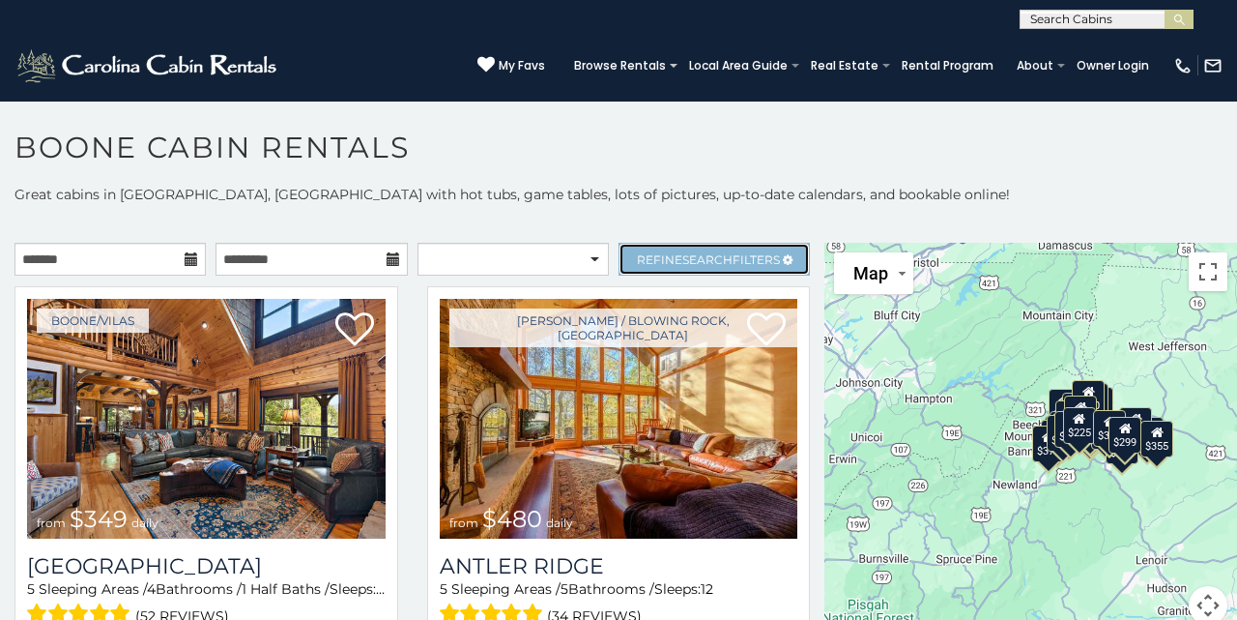
click at [676, 253] on span "Refine Search Filters" at bounding box center [708, 259] width 143 height 15
